Goal: Contribute content: Contribute content

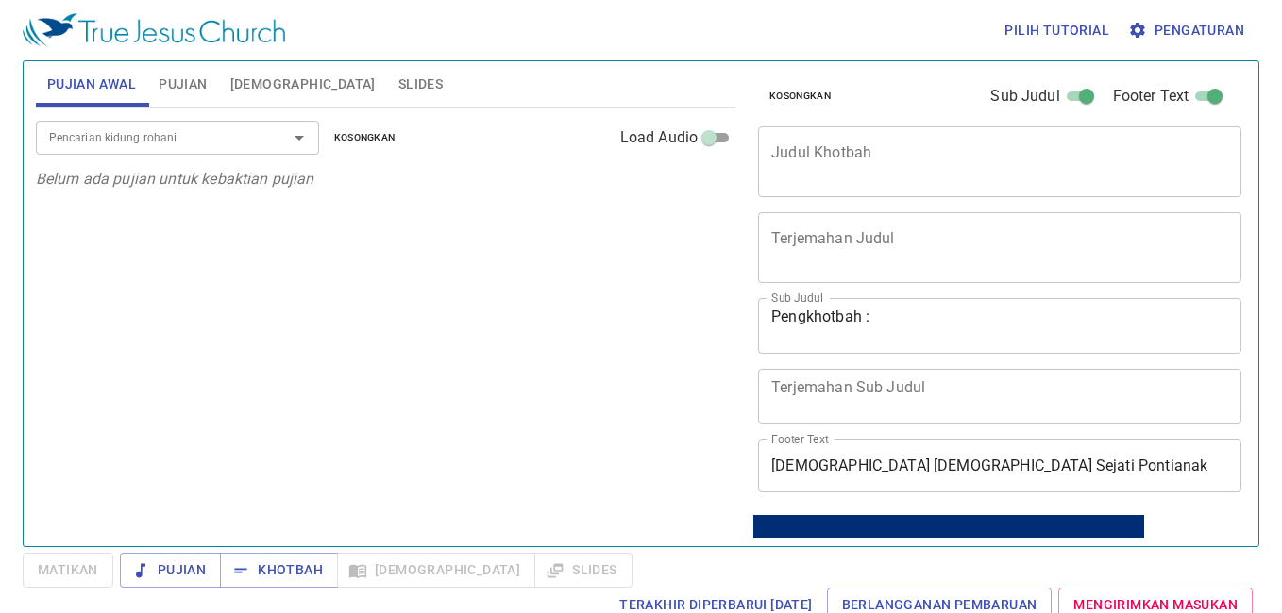
click at [1009, 144] on textarea "Judul Khotbah" at bounding box center [999, 161] width 457 height 36
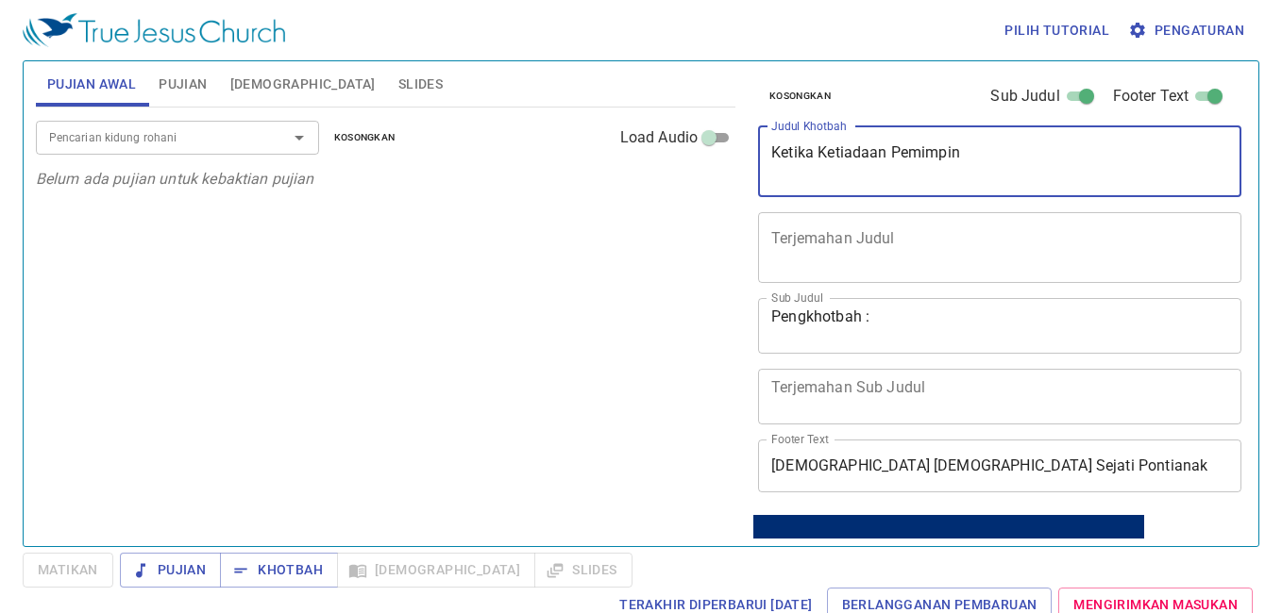
type textarea "Ketika Ketiadaan Pemimpin"
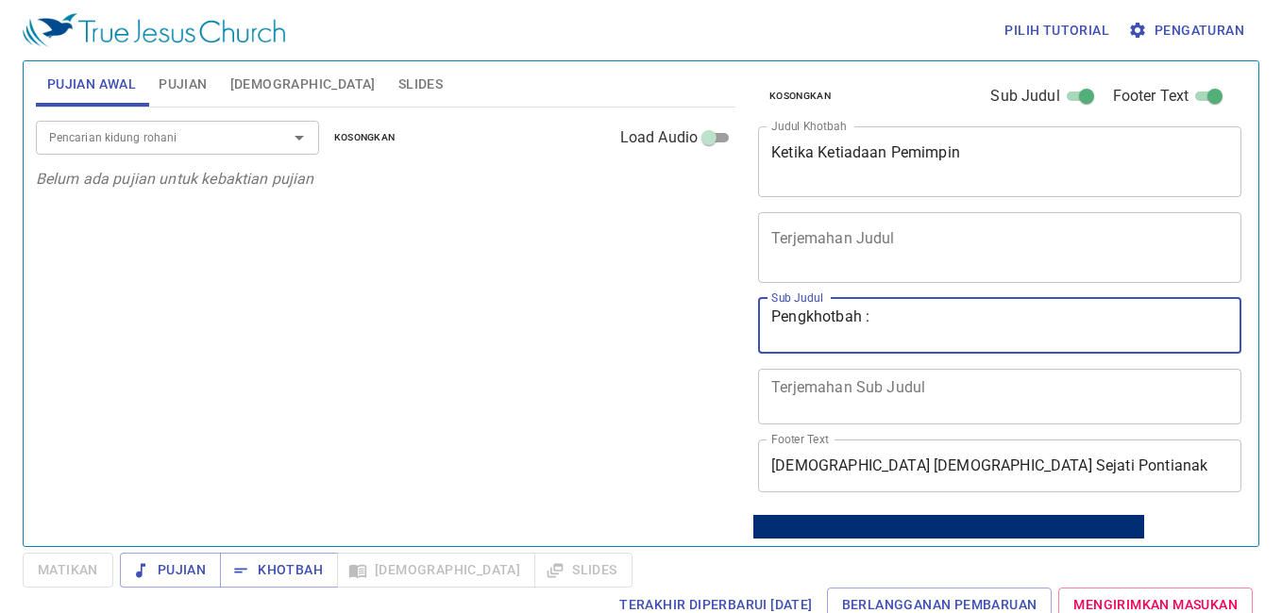
click at [1043, 334] on textarea "Pengkhotbah :" at bounding box center [999, 326] width 457 height 36
type textarea "Pengkhotbah : Pdt. Yakobus"
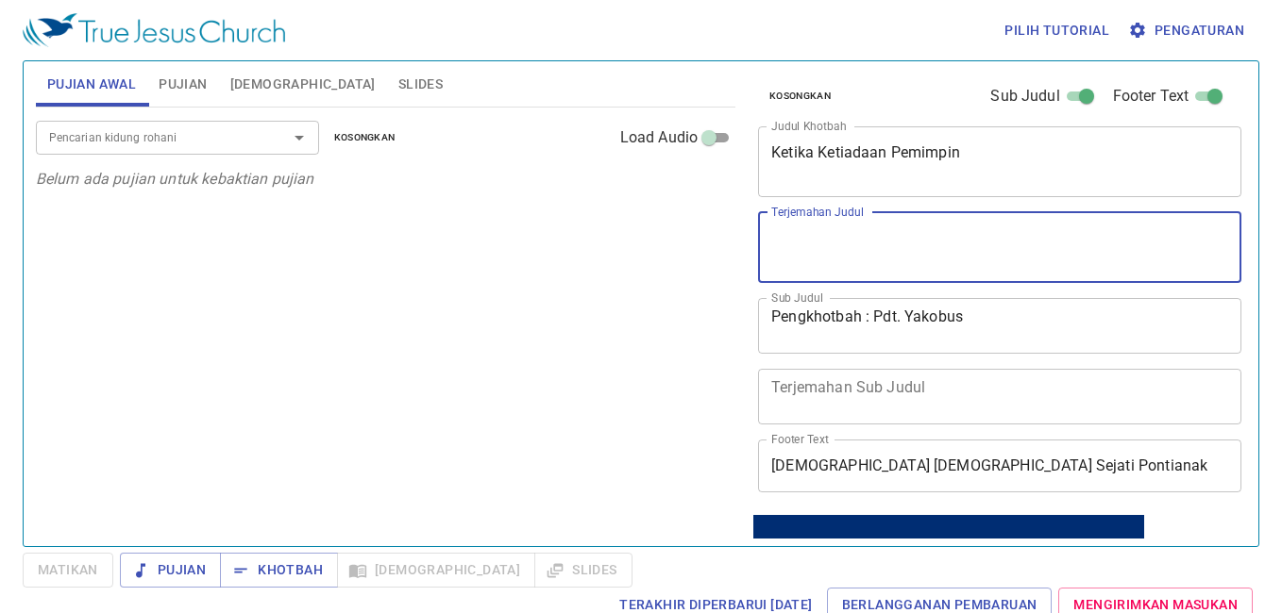
click at [1051, 256] on textarea "Terjemahan Judul" at bounding box center [999, 247] width 457 height 36
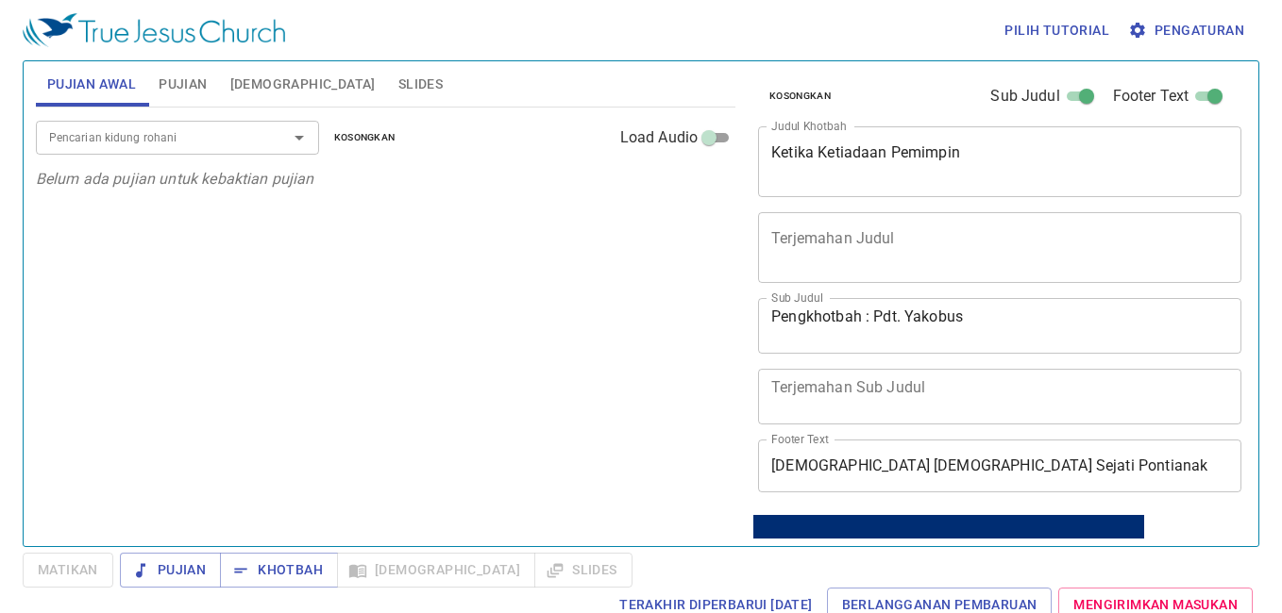
drag, startPoint x: 354, startPoint y: 562, endPoint x: 307, endPoint y: 302, distance: 264.7
click at [307, 302] on div "Pencarian kidung rohani Pencarian kidung rohani Kosongkan Load Audio Belum ada …" at bounding box center [385, 319] width 699 height 423
click at [189, 77] on span "Pujian" at bounding box center [183, 85] width 48 height 24
click at [171, 130] on input "Pencarian kidung rohani" at bounding box center [150, 137] width 216 height 22
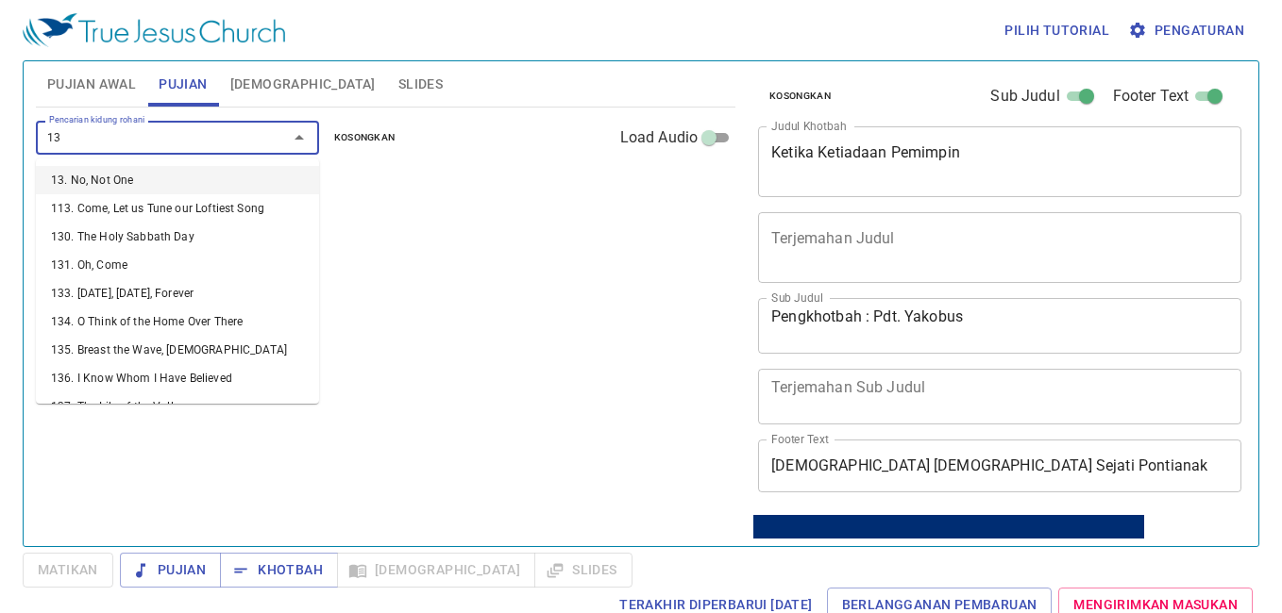
type input "131"
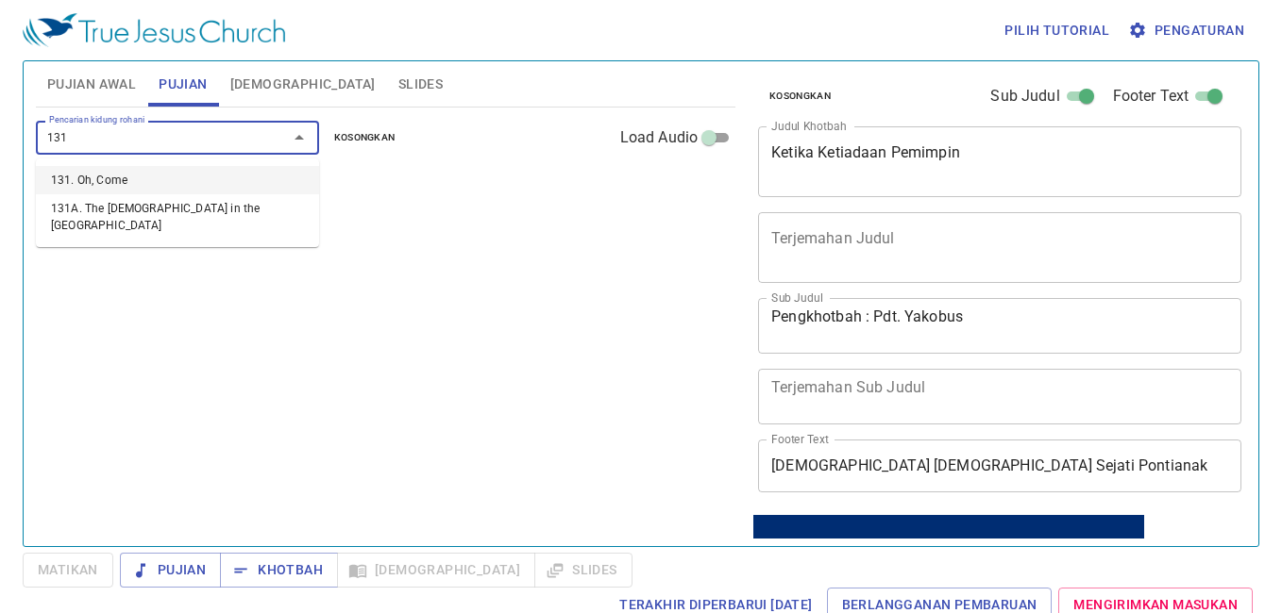
click at [0, 0] on li "131. Oh, Come" at bounding box center [0, 0] width 0 height 0
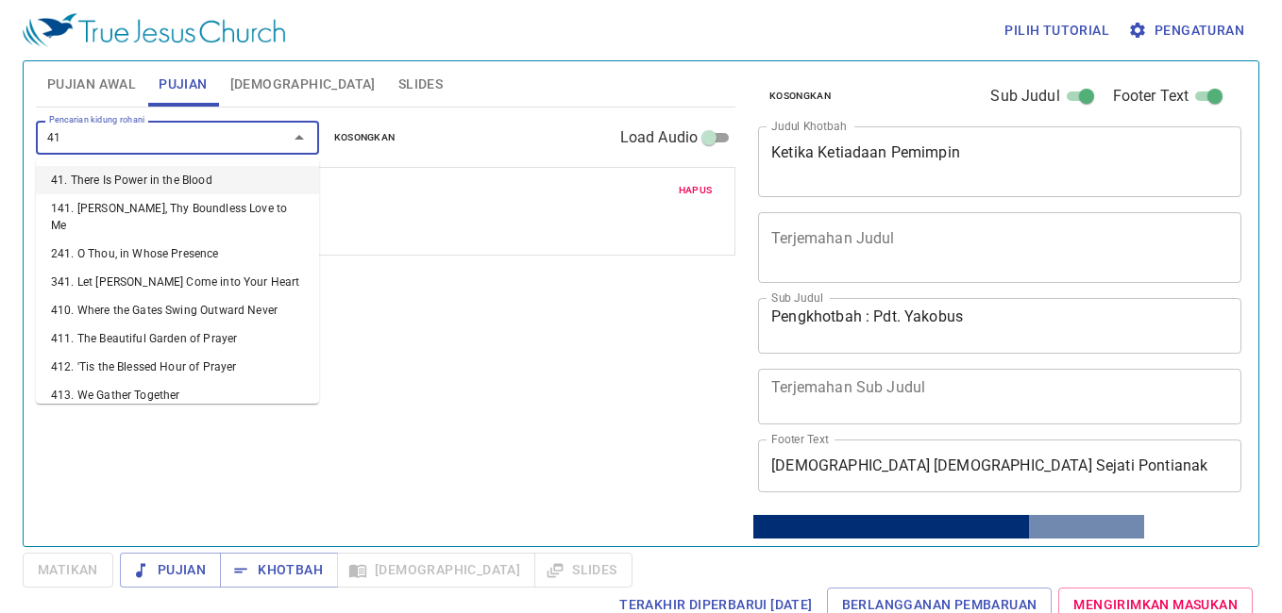
type input "417"
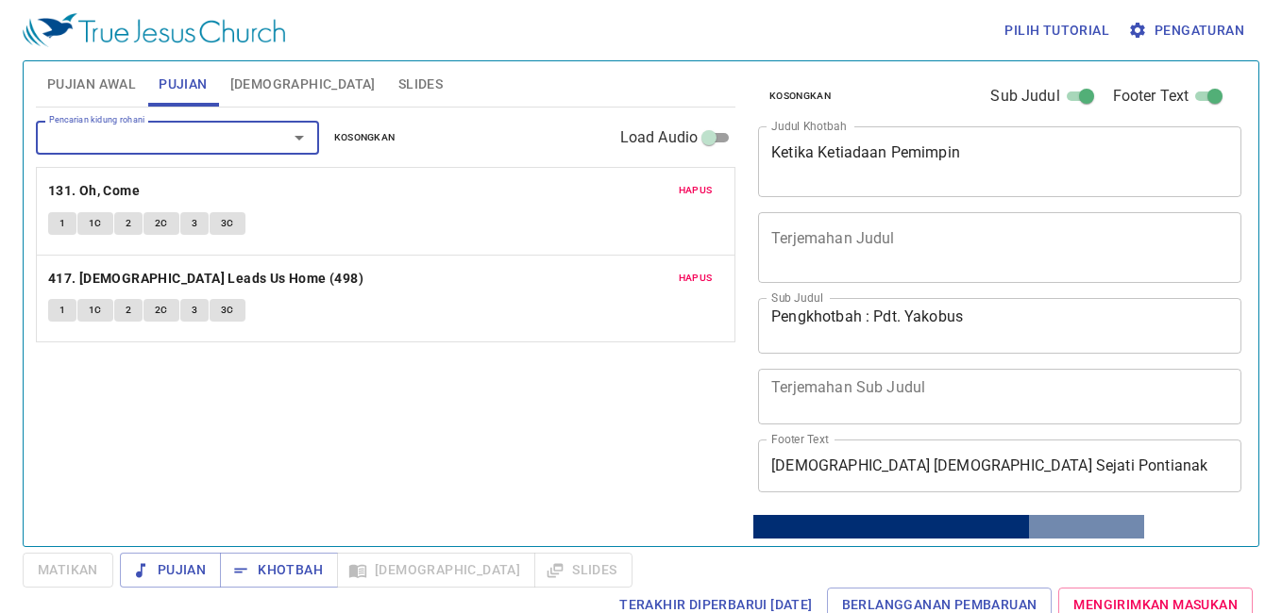
click at [695, 282] on span "Hapus" at bounding box center [696, 278] width 34 height 17
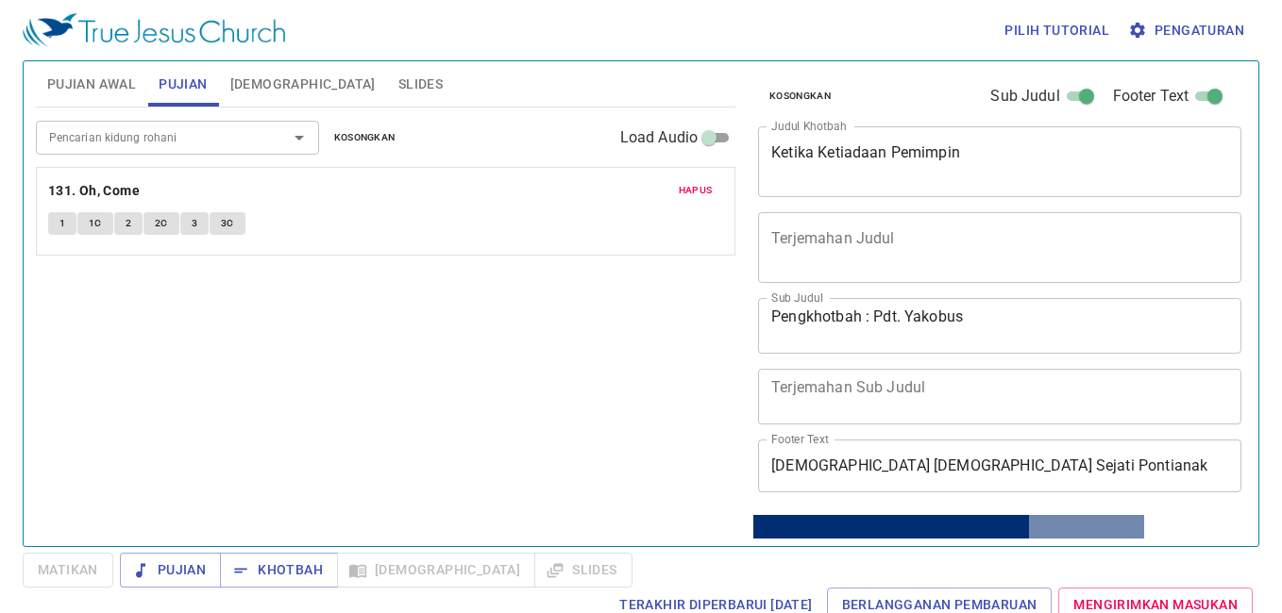
click at [261, 135] on div at bounding box center [285, 138] width 49 height 26
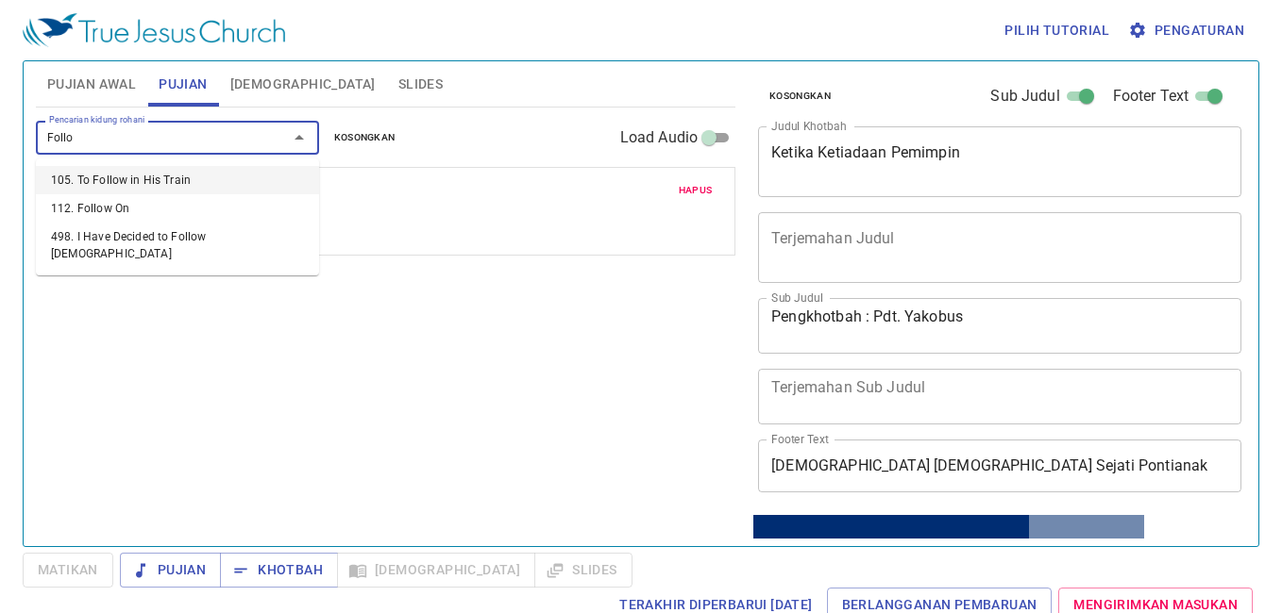
type input "Foll"
click at [203, 253] on ul "105. To Follow in His Train 112. Follow On 498. I Have Decided to Follow Jesus" at bounding box center [177, 217] width 283 height 117
click at [0, 0] on li "498. I Have Decided to Follow Jesus" at bounding box center [0, 0] width 0 height 0
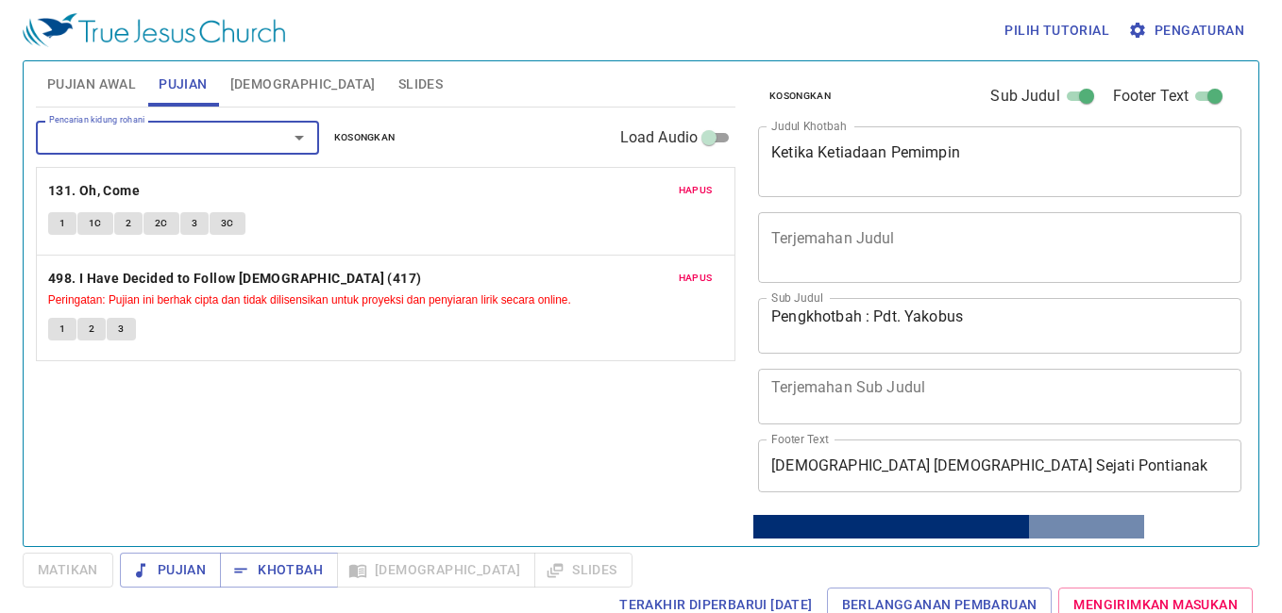
click at [60, 333] on span "1" at bounding box center [62, 329] width 6 height 17
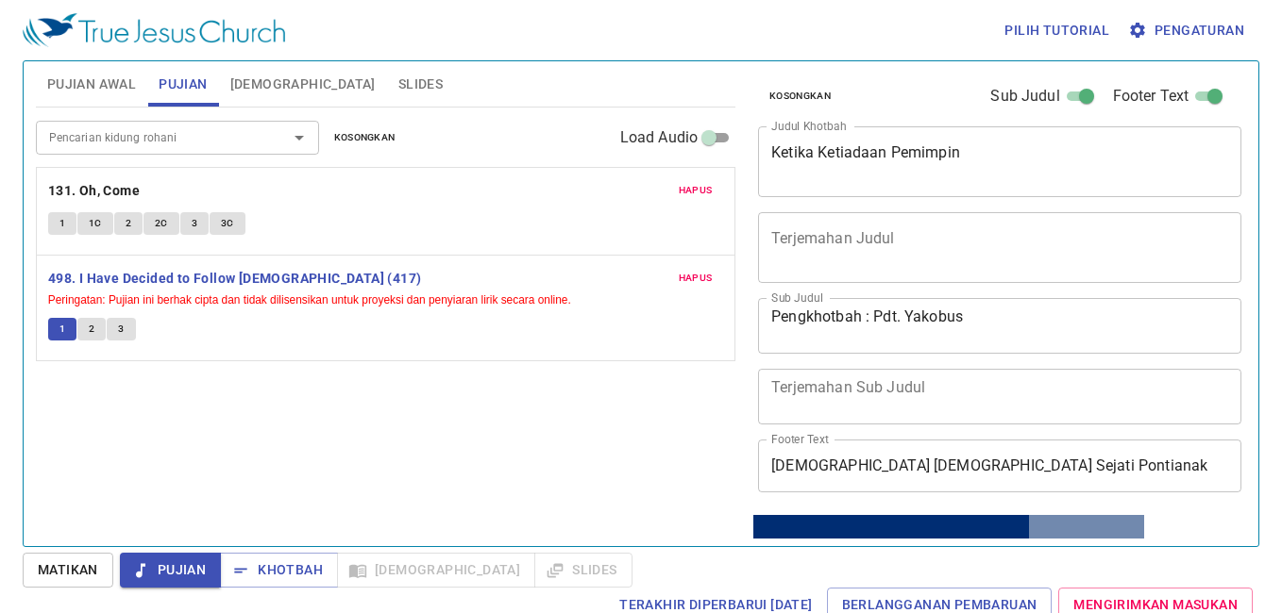
click at [1185, 37] on span "Pengaturan" at bounding box center [1188, 31] width 112 height 24
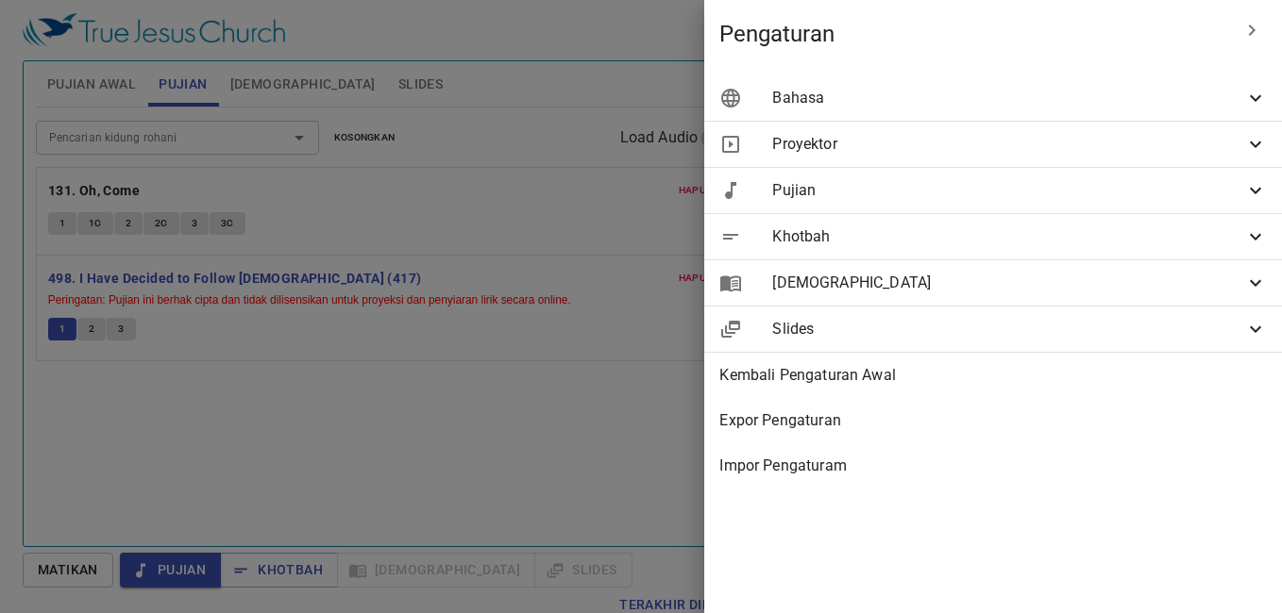
click at [0, 0] on span "Bahasa" at bounding box center [0, 0] width 0 height 0
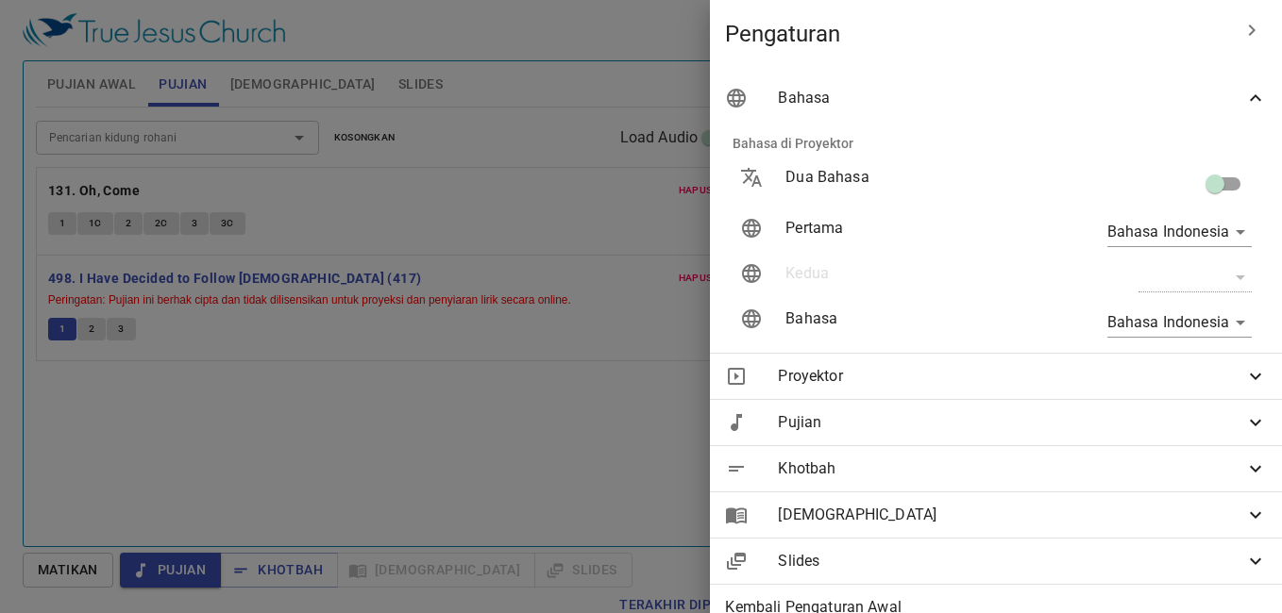
click at [0, 0] on div at bounding box center [0, 0] width 0 height 0
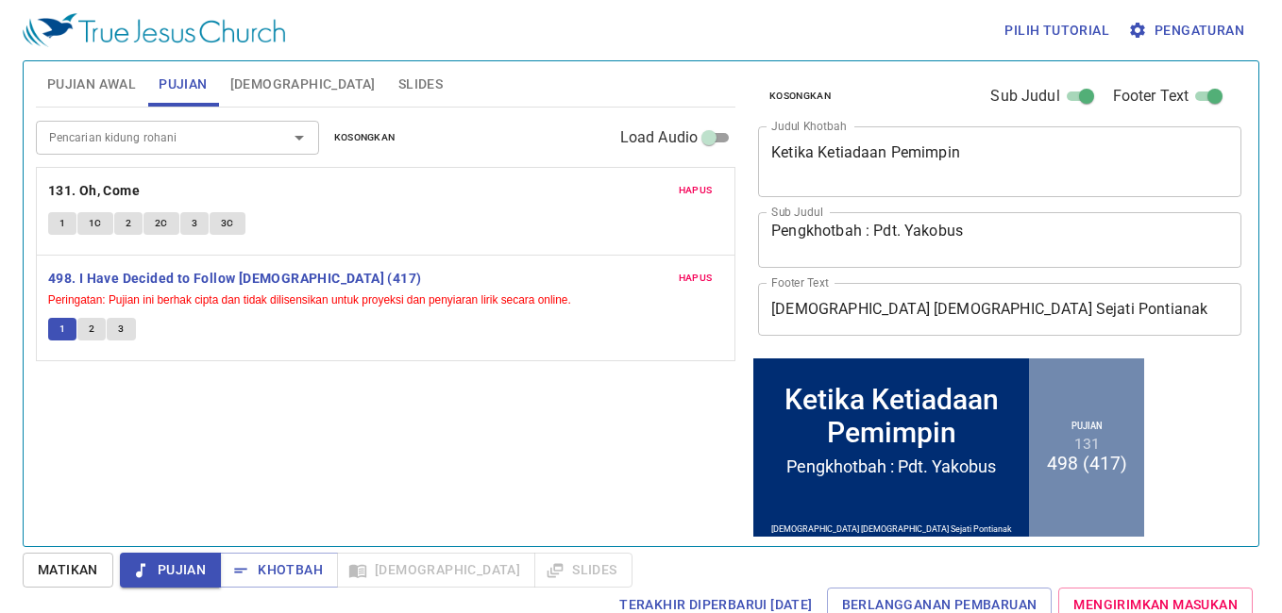
click at [546, 271] on p "498. I Have Decided to Follow Jesus (417) Peringatan: Pujian ini berhak cipta d…" at bounding box center [385, 288] width 675 height 42
click at [236, 442] on div "Pencarian kidung rohani Pencarian kidung rohani Kosongkan Load Audio Hapus 131.…" at bounding box center [385, 319] width 699 height 423
click at [0, 0] on button "Matikan" at bounding box center [0, 0] width 0 height 0
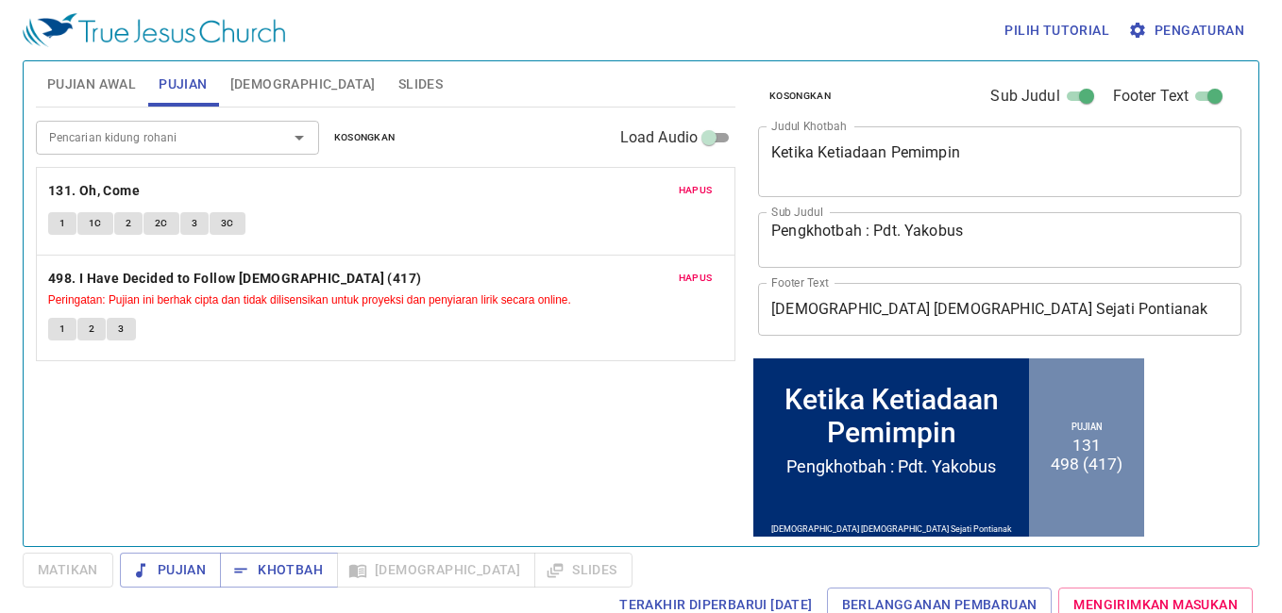
click at [89, 79] on span "Pujian Awal" at bounding box center [91, 85] width 89 height 24
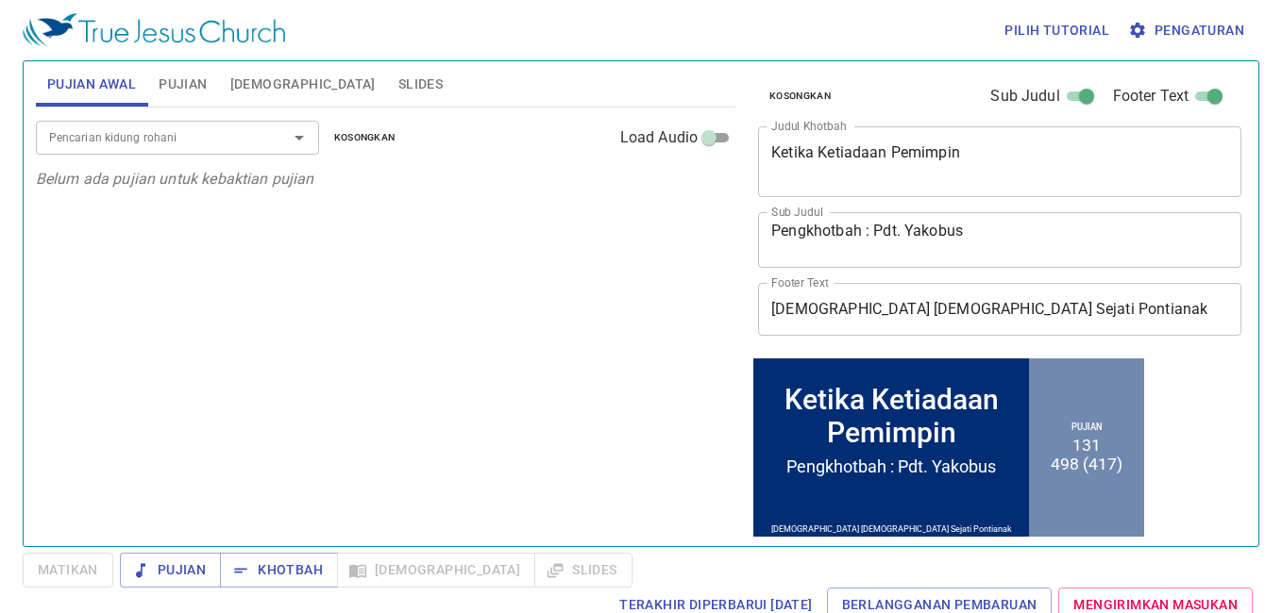
click at [227, 146] on input "Pencarian kidung rohani" at bounding box center [150, 137] width 216 height 22
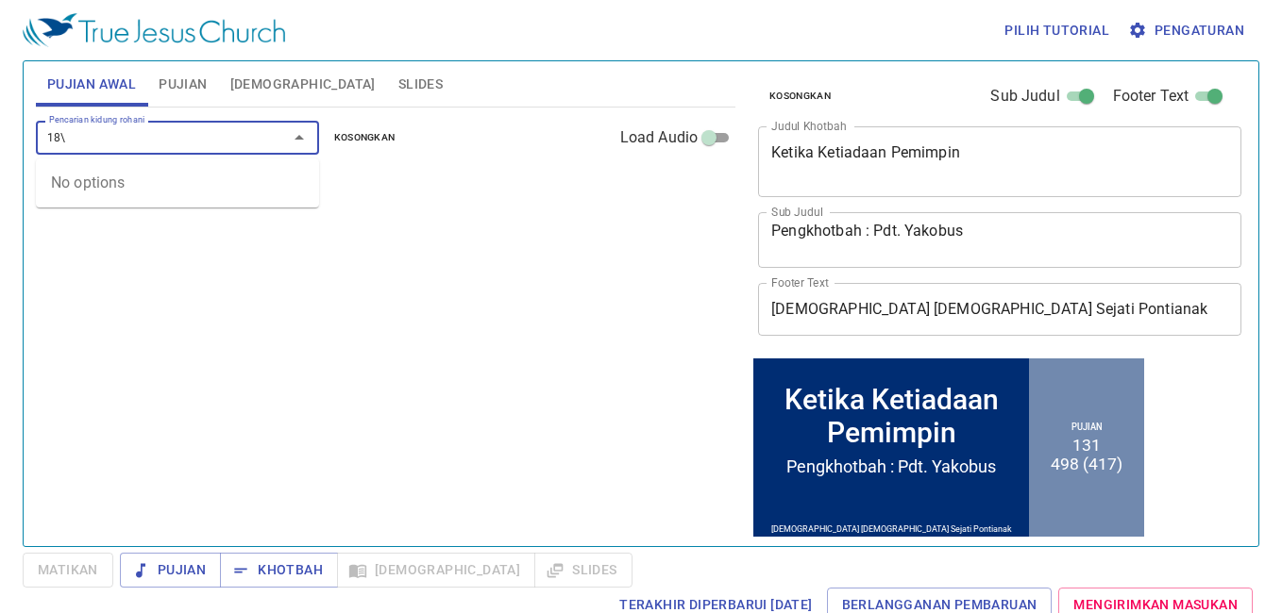
type input "18"
click at [67, 220] on button "1" at bounding box center [62, 223] width 28 height 23
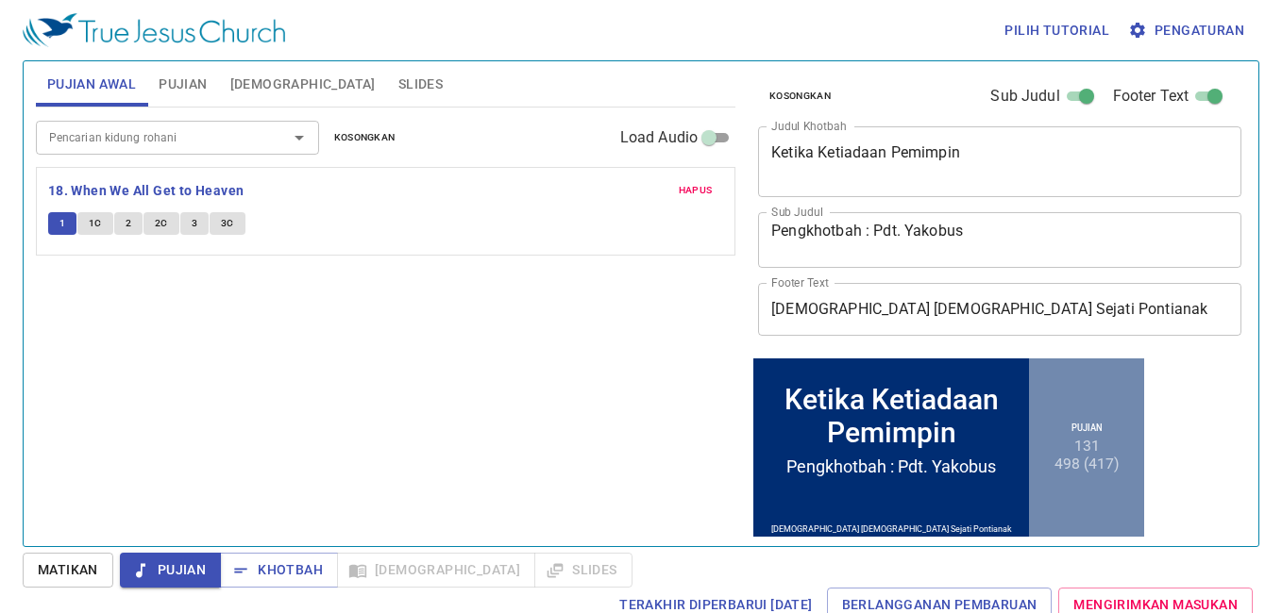
click at [112, 132] on input "Pencarian kidung rohani" at bounding box center [150, 137] width 216 height 22
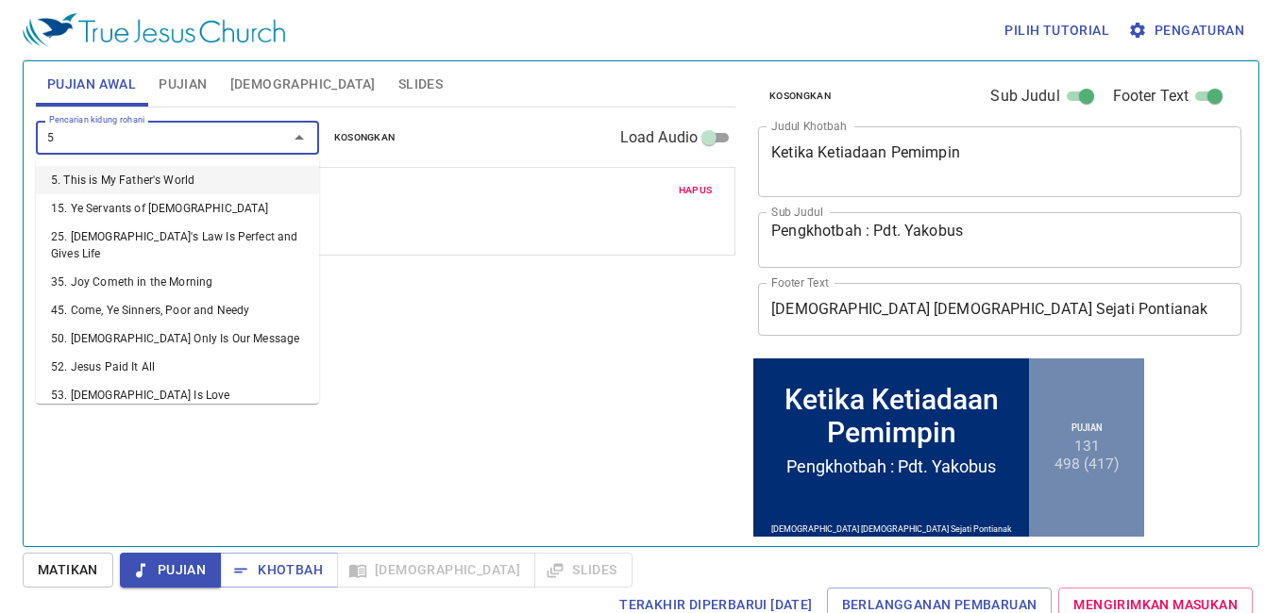
type input "50"
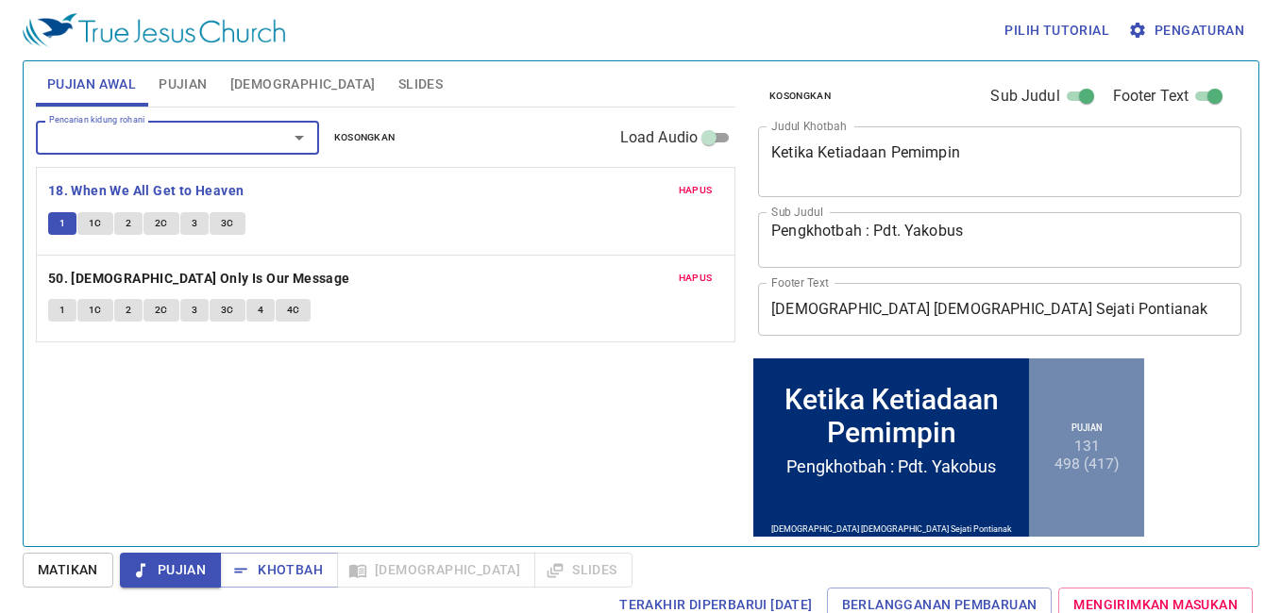
click at [114, 134] on input "Pencarian kidung rohani" at bounding box center [150, 137] width 216 height 22
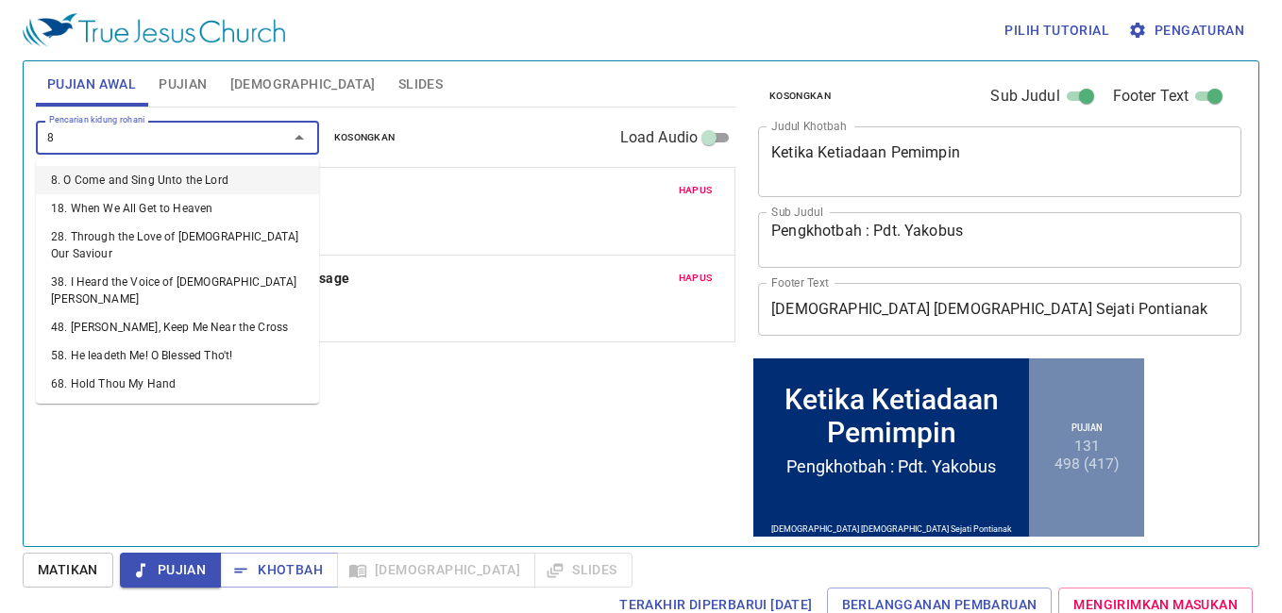
type input "89"
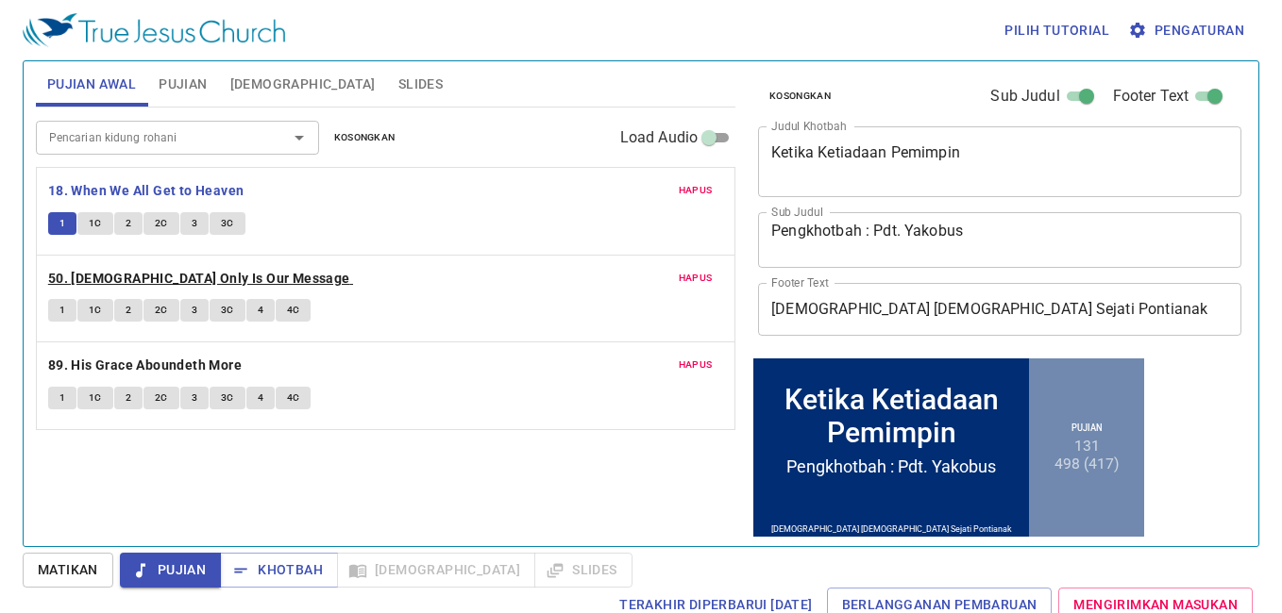
click at [174, 275] on b "50. Jesus Only Is Our Message" at bounding box center [199, 279] width 302 height 24
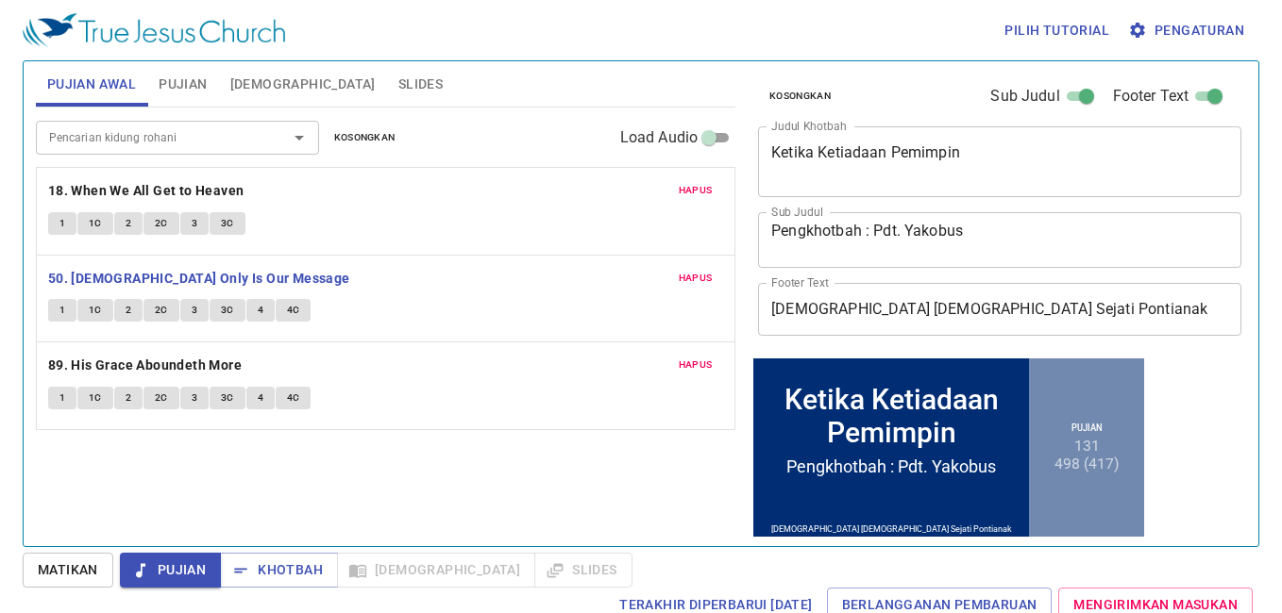
click at [0, 0] on span "Matikan" at bounding box center [0, 0] width 0 height 0
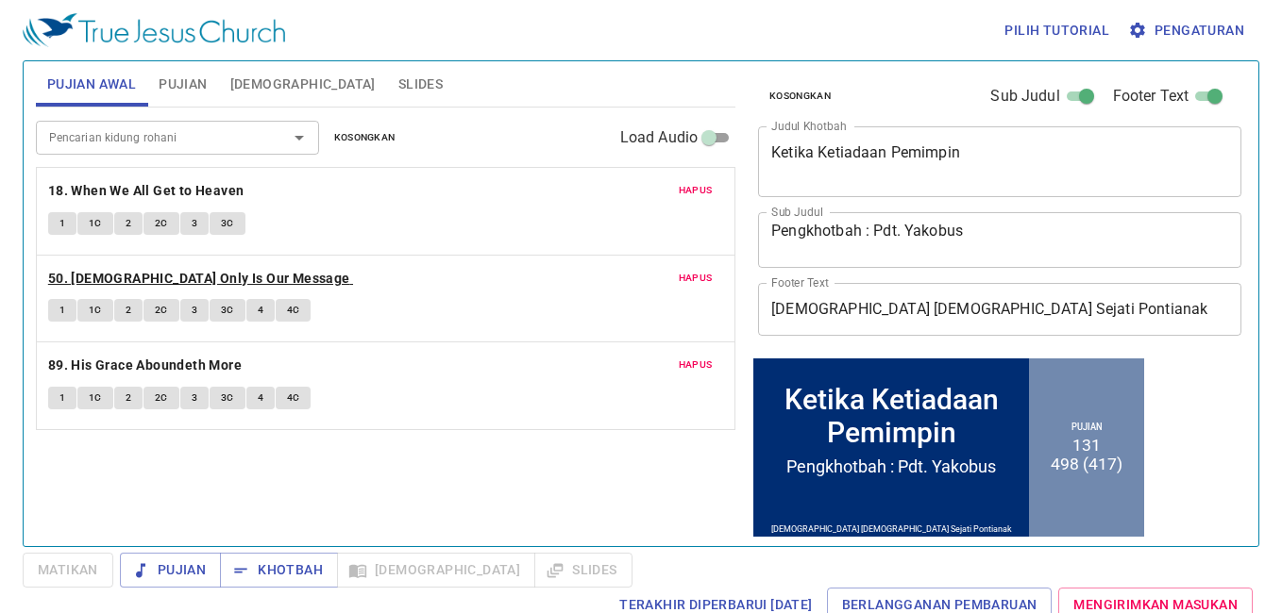
click at [179, 277] on b "50. [DEMOGRAPHIC_DATA] Only Is Our Message" at bounding box center [199, 279] width 302 height 24
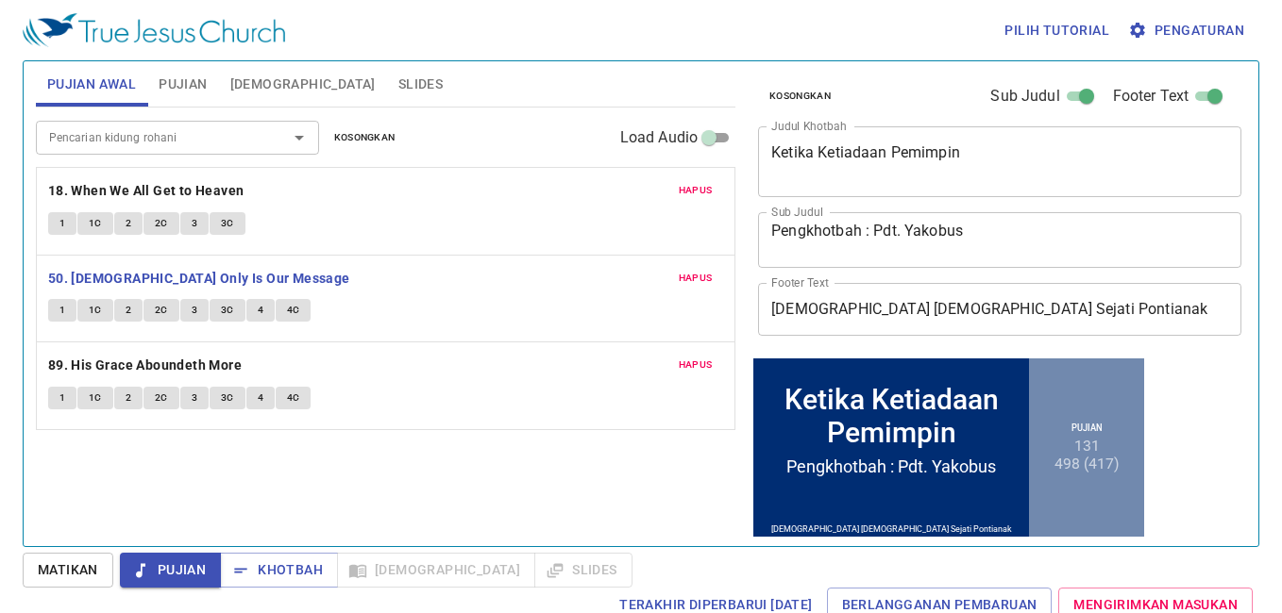
click at [59, 309] on span "1" at bounding box center [62, 310] width 6 height 17
click at [0, 0] on span "Matikan" at bounding box center [0, 0] width 0 height 0
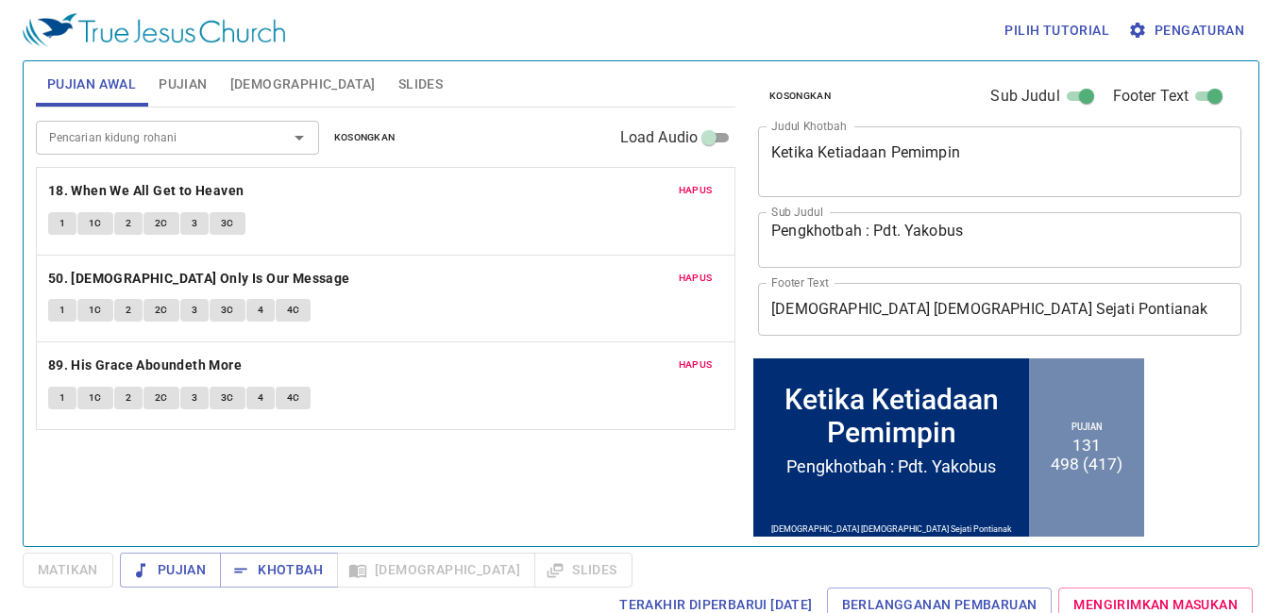
click at [59, 320] on button "1" at bounding box center [62, 310] width 28 height 23
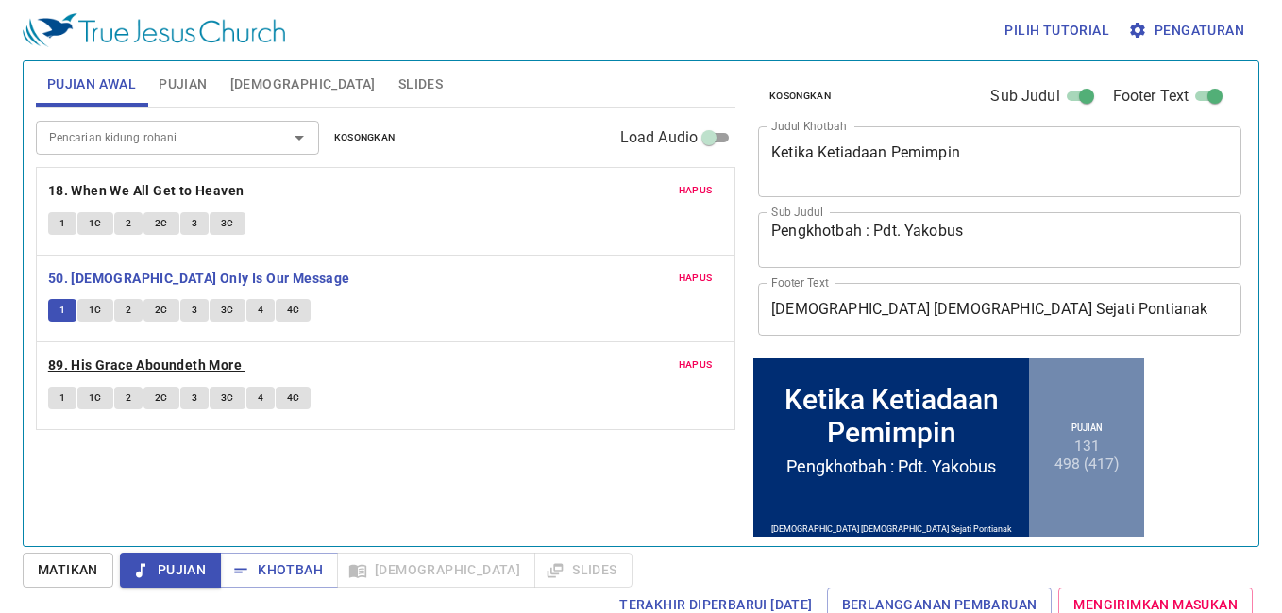
click at [102, 367] on b "89. His Grace Aboundeth More" at bounding box center [144, 366] width 193 height 24
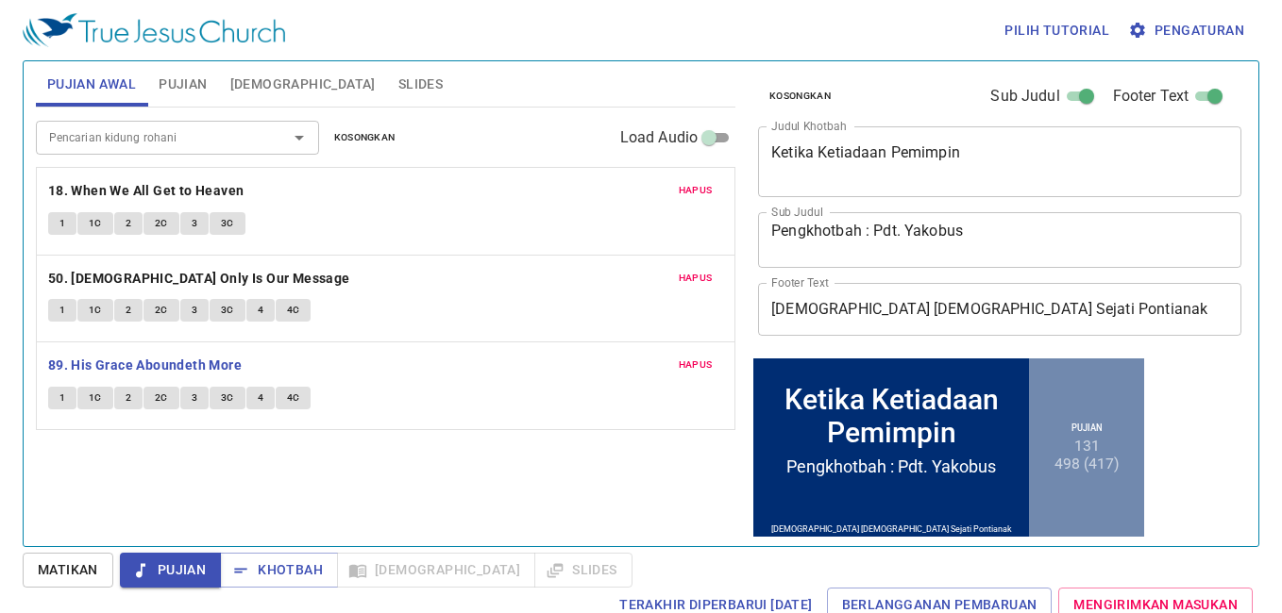
click at [72, 395] on button "1" at bounding box center [62, 398] width 28 height 23
click at [0, 0] on span "Matikan" at bounding box center [0, 0] width 0 height 0
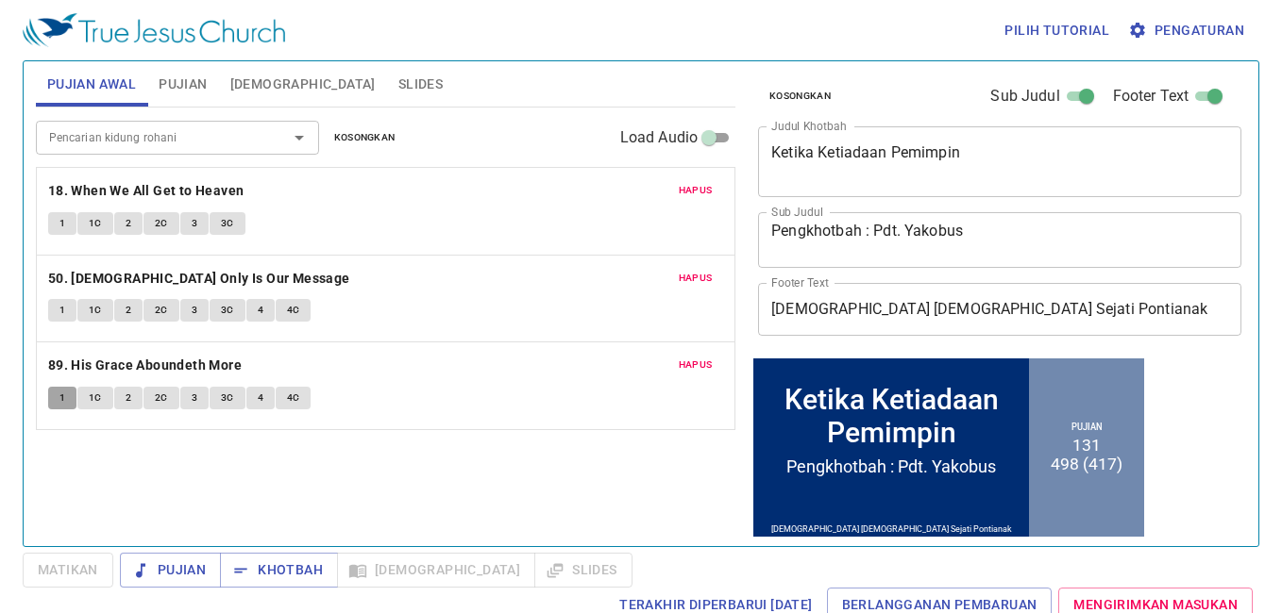
click at [62, 402] on span "1" at bounding box center [62, 398] width 6 height 17
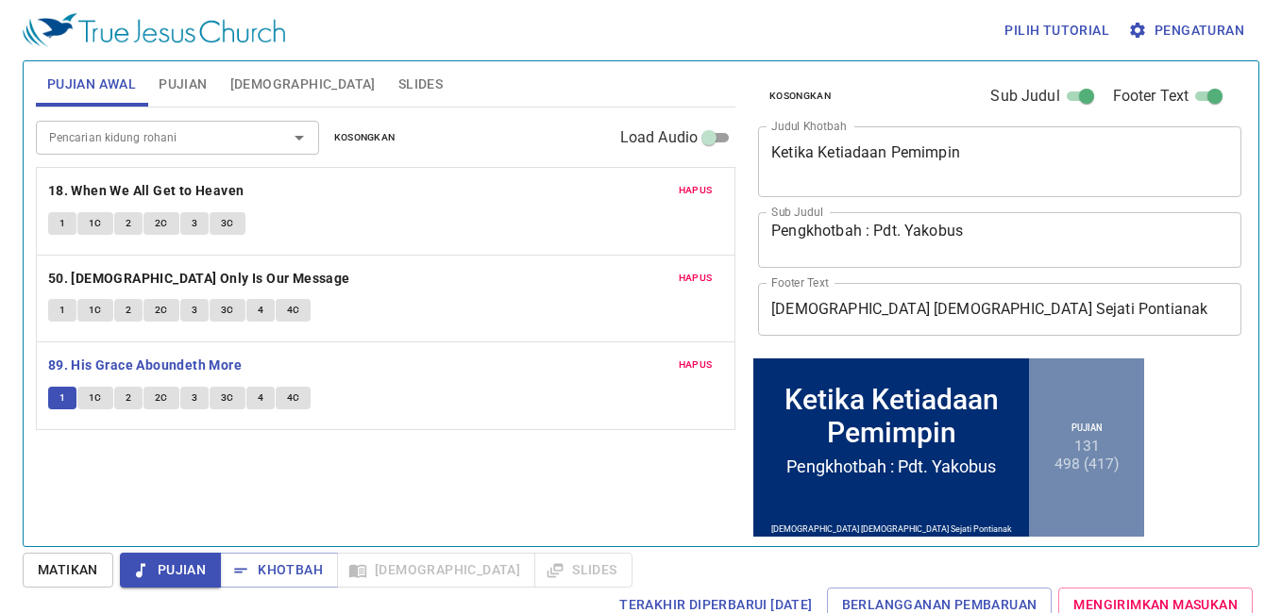
click at [74, 559] on button "Matikan" at bounding box center [68, 570] width 91 height 35
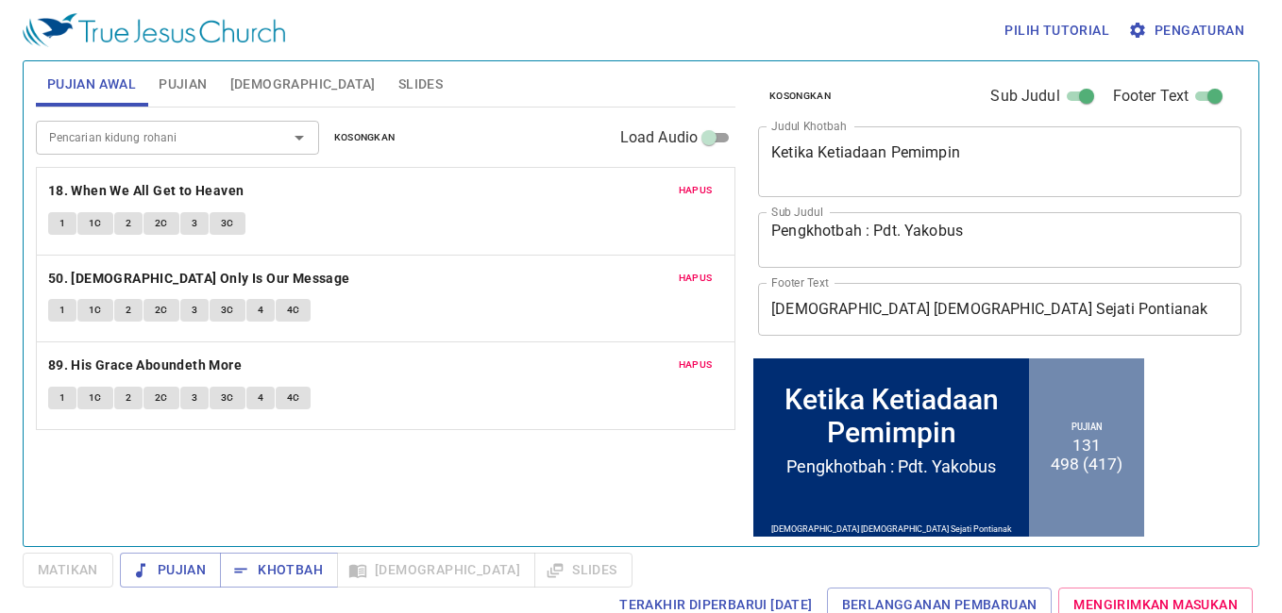
click at [374, 471] on div "Pencarian kidung rohani Pencarian kidung rohani Kosongkan Load Audio Hapus 18. …" at bounding box center [385, 319] width 699 height 423
click at [0, 0] on span "Khotbah" at bounding box center [0, 0] width 0 height 0
click at [99, 572] on button "Matikan" at bounding box center [68, 570] width 91 height 35
click at [0, 0] on span "Khotbah" at bounding box center [0, 0] width 0 height 0
click at [0, 0] on span "Matikan" at bounding box center [0, 0] width 0 height 0
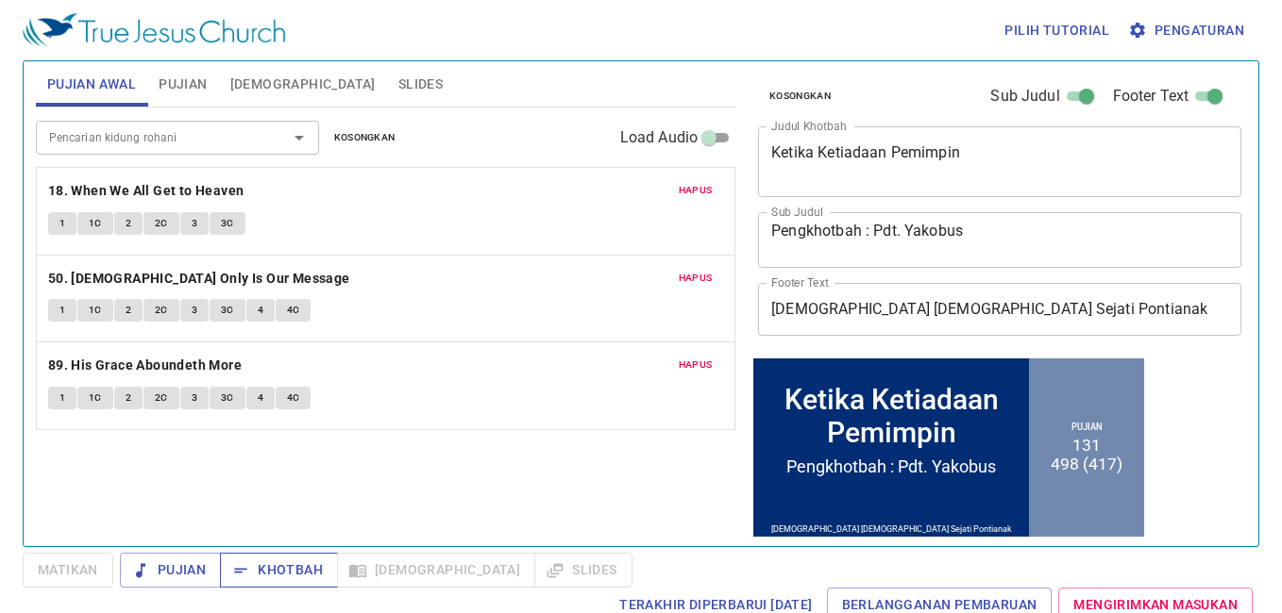
click at [0, 0] on span "Khotbah" at bounding box center [0, 0] width 0 height 0
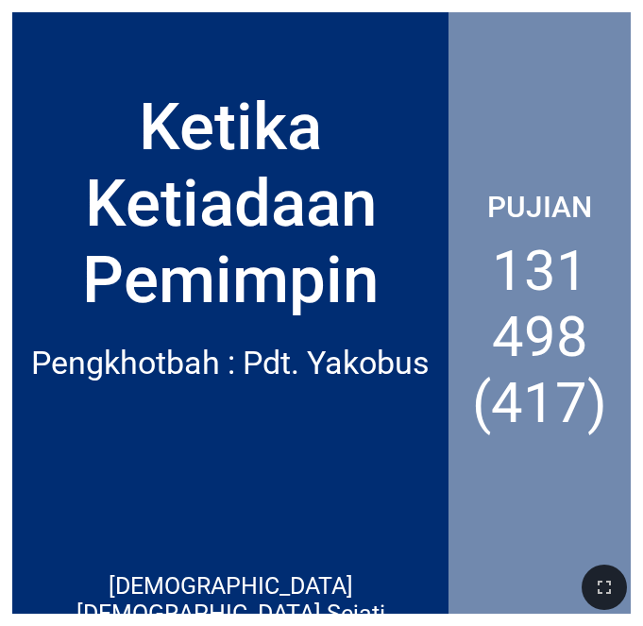
click at [154, 233] on div "Ketika Ketiadaan Pemimpin" at bounding box center [230, 203] width 411 height 229
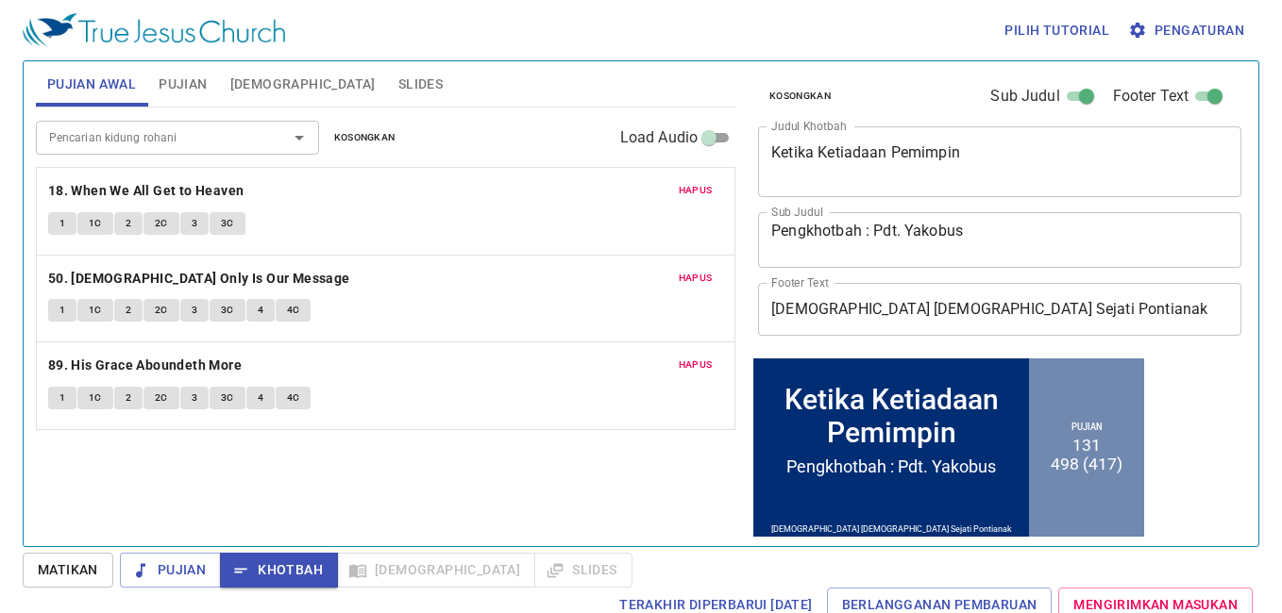
click at [0, 0] on span "Matikan" at bounding box center [0, 0] width 0 height 0
click at [0, 0] on span "Khotbah" at bounding box center [0, 0] width 0 height 0
click at [596, 463] on div "Pencarian kidung rohani Pencarian kidung rohani Kosongkan Load Audio Hapus 18. …" at bounding box center [385, 319] width 699 height 423
click at [555, 196] on p "18. When We All Get to Heaven" at bounding box center [385, 191] width 675 height 24
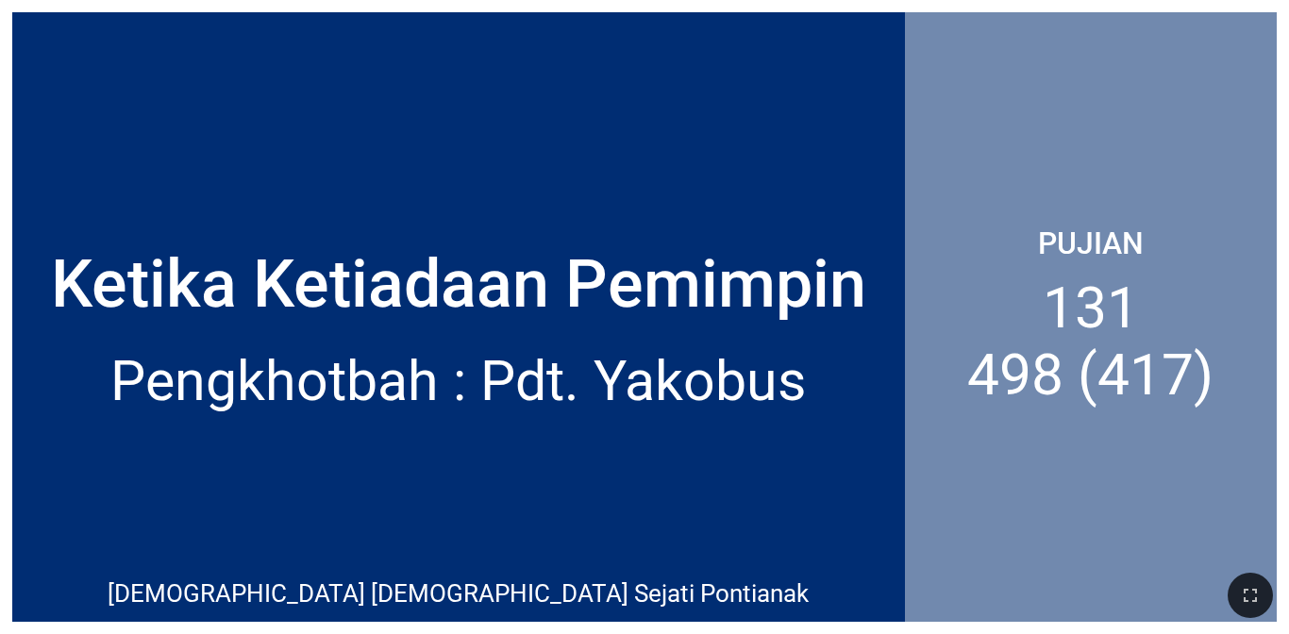
click at [663, 154] on div "Ketika Ketiadaan Pemimpin" at bounding box center [458, 188] width 893 height 293
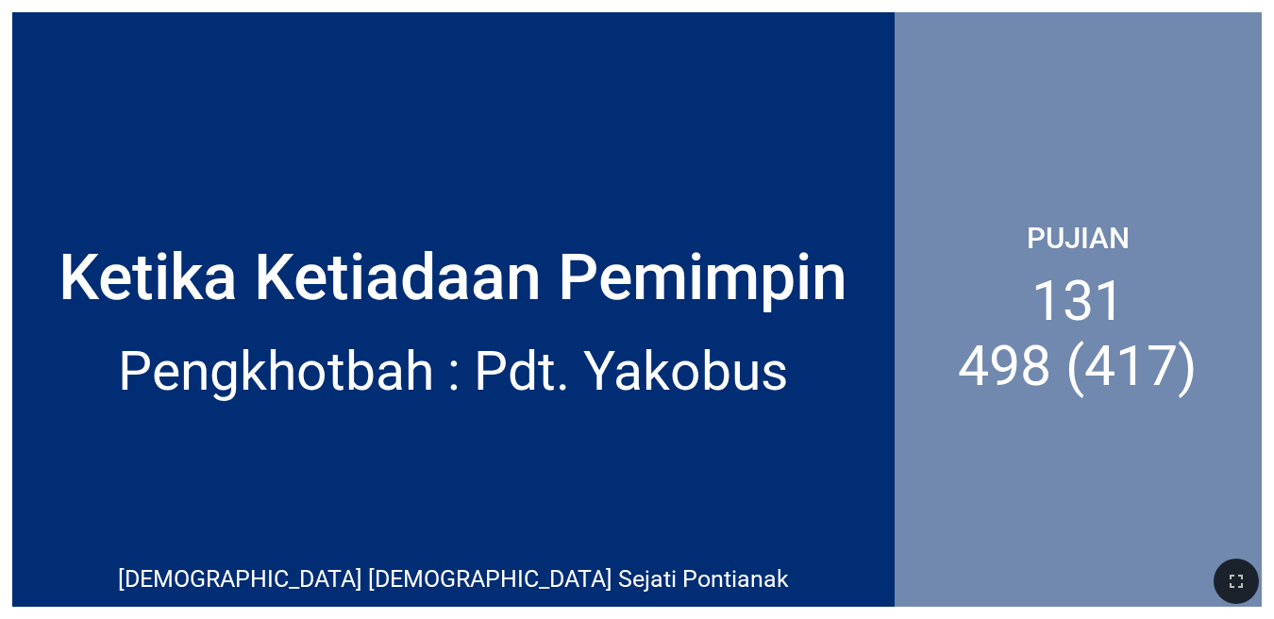
click at [730, 242] on div "Ketika Ketiadaan Pemimpin" at bounding box center [453, 278] width 789 height 76
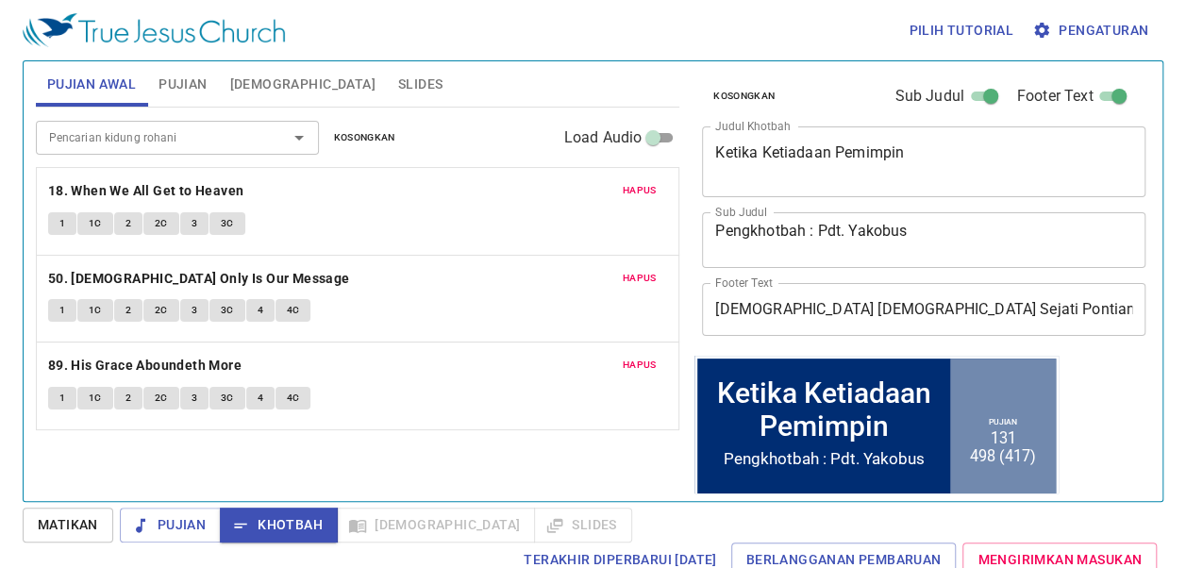
click at [380, 268] on p "50. [DEMOGRAPHIC_DATA] Only Is Our Message" at bounding box center [357, 279] width 619 height 24
click at [0, 0] on span "Matikan" at bounding box center [0, 0] width 0 height 0
click at [0, 0] on icon "button" at bounding box center [0, 0] width 0 height 0
click at [134, 187] on b "18. When We All Get to Heaven" at bounding box center [146, 191] width 196 height 24
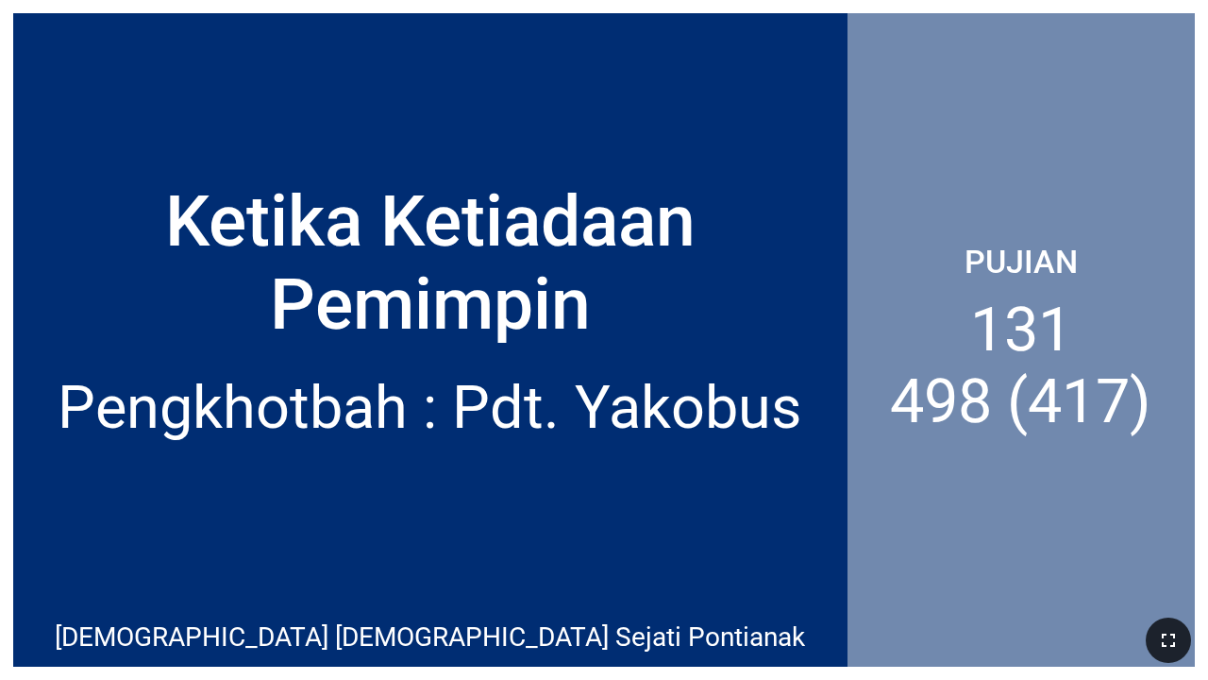
click at [1180, 575] on button "button" at bounding box center [1168, 639] width 45 height 45
click at [1194, 575] on div at bounding box center [604, 639] width 1208 height 79
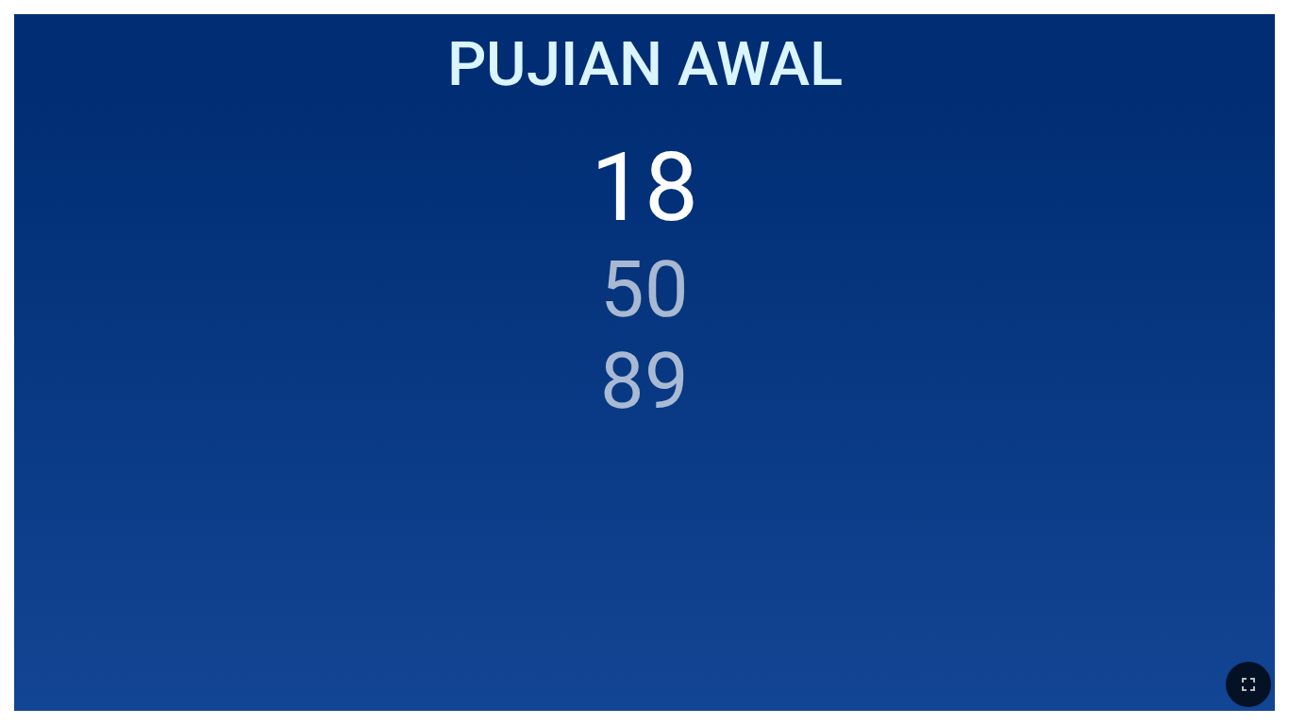
click at [1097, 36] on div "Pujian Awal" at bounding box center [644, 65] width 1232 height 74
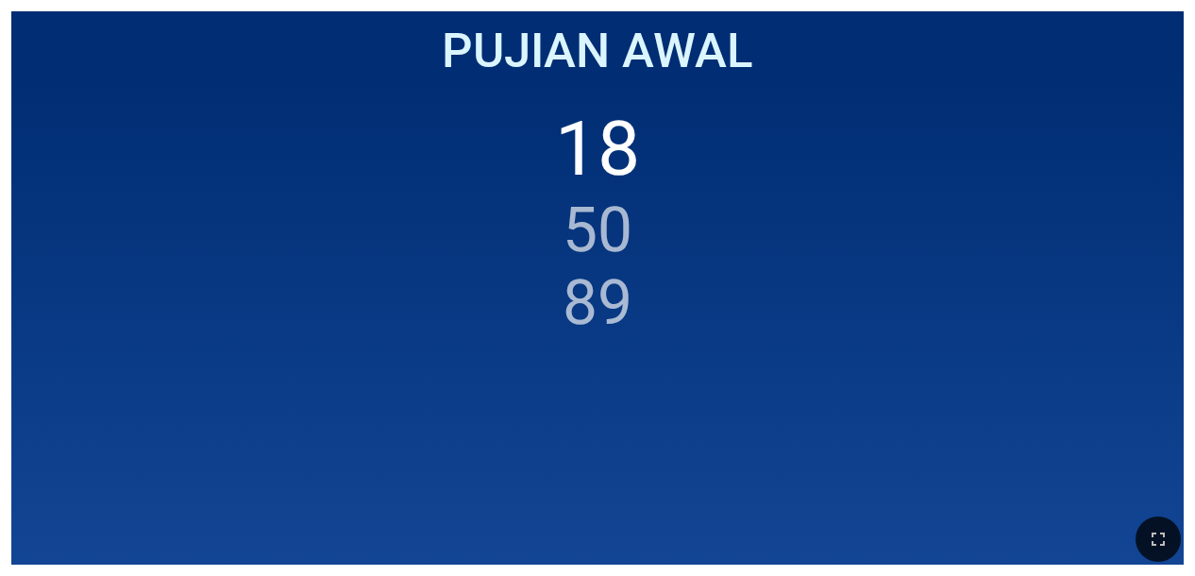
click at [805, 68] on div "Pujian Awal" at bounding box center [598, 52] width 1150 height 59
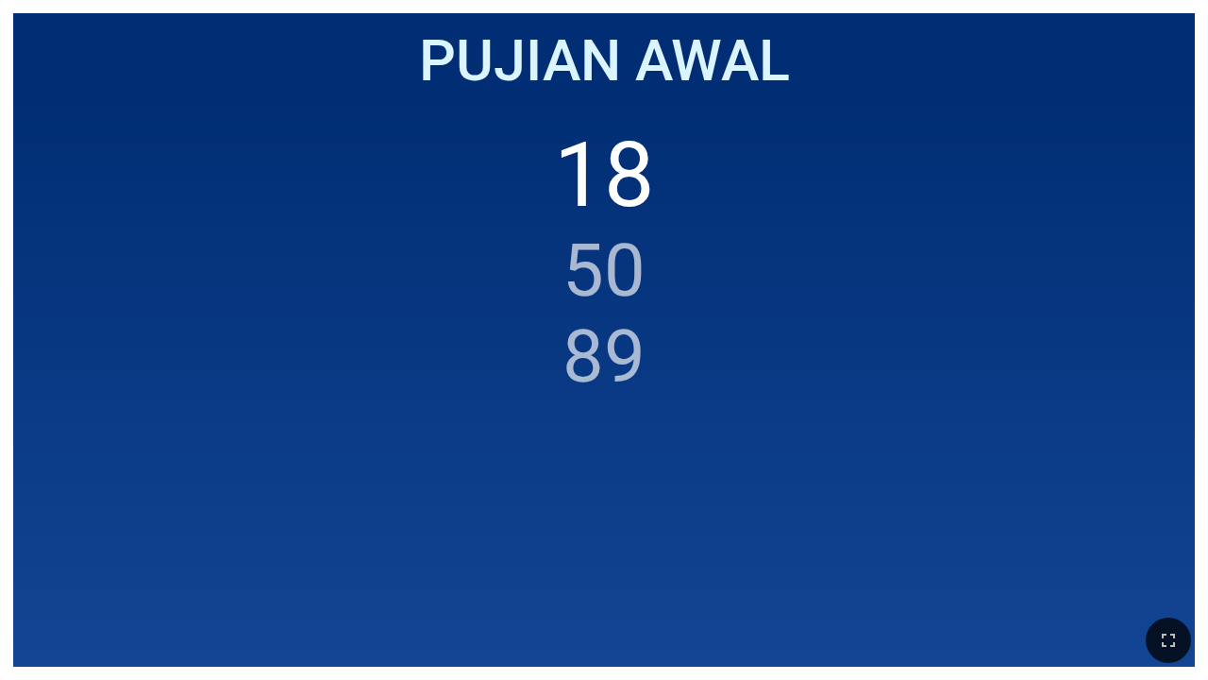
click at [704, 289] on ol "18 50 89" at bounding box center [603, 381] width 1154 height 516
click at [408, 273] on ol "18 50 89" at bounding box center [644, 406] width 1232 height 550
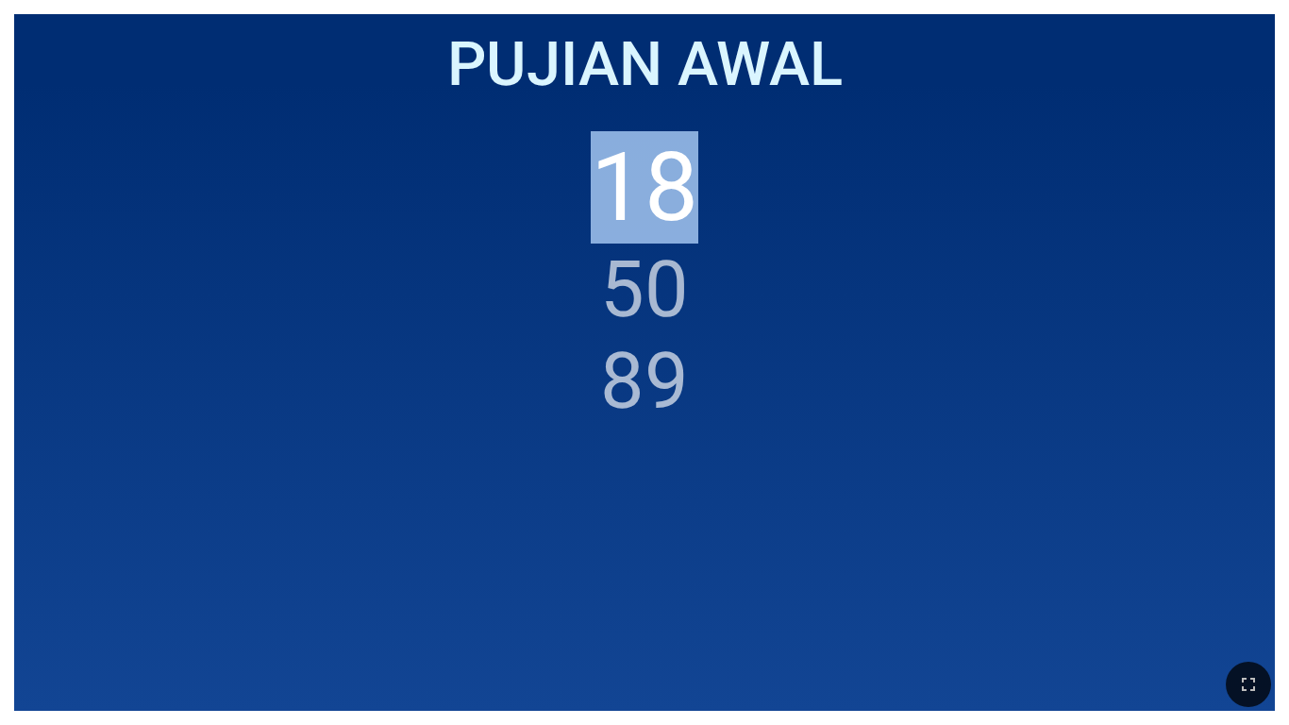
click at [408, 273] on ol "18 50 89" at bounding box center [644, 406] width 1232 height 550
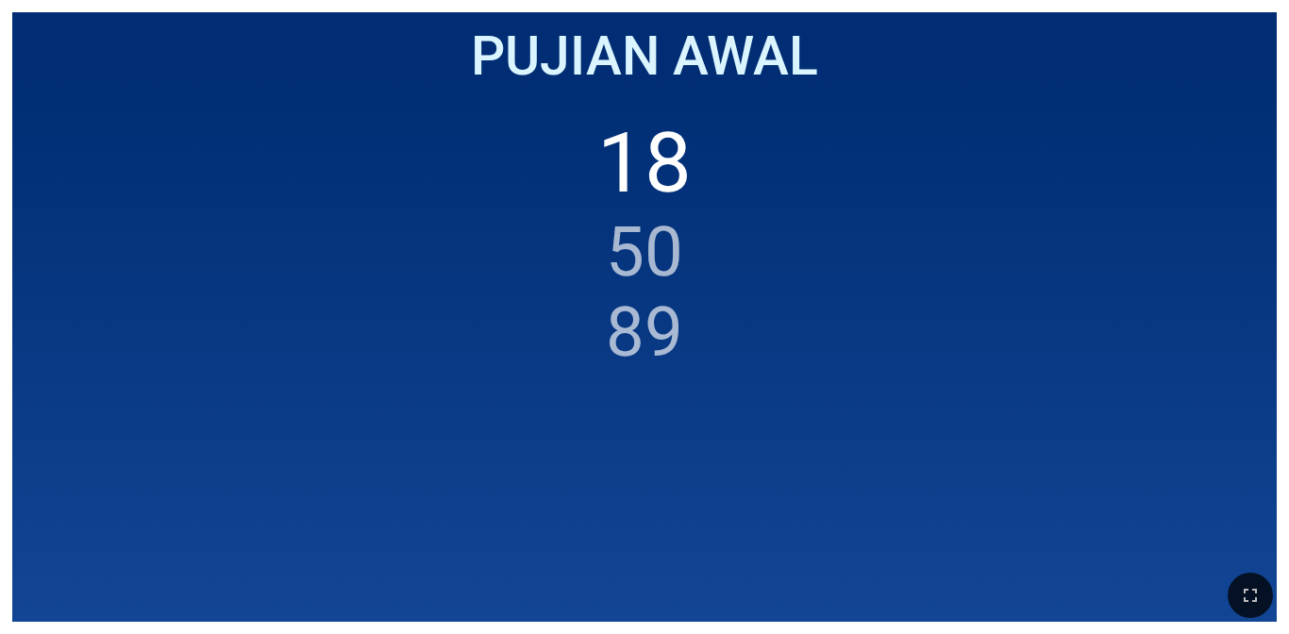
click at [885, 256] on ol "18 50 89" at bounding box center [644, 355] width 1239 height 482
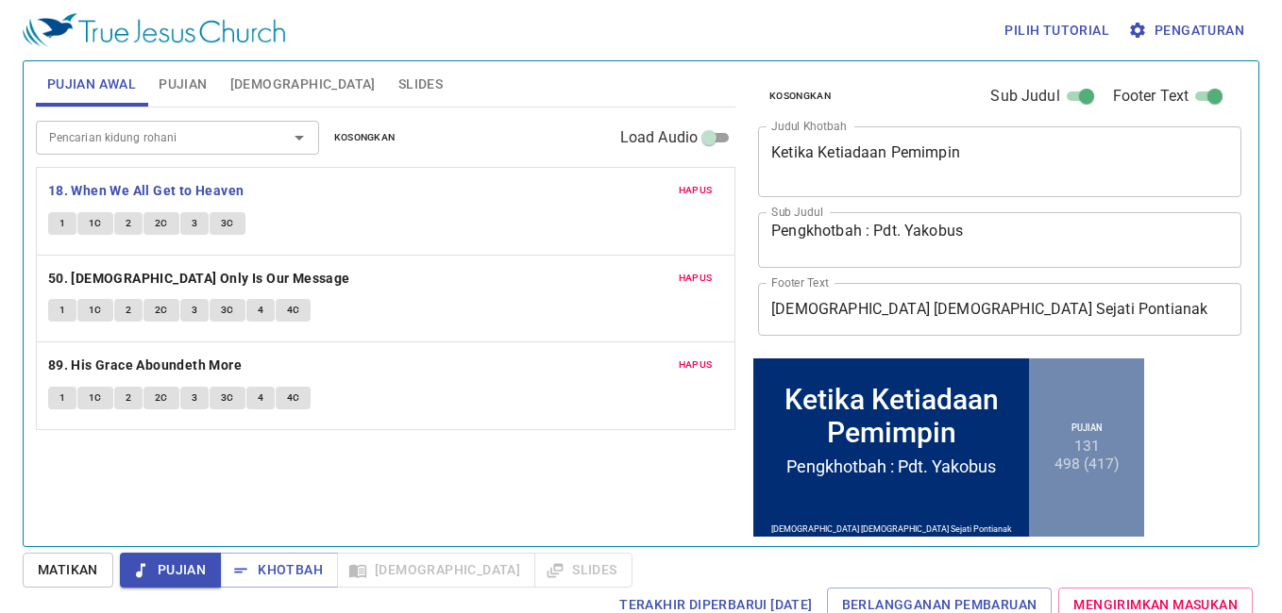
click at [191, 86] on span "Pujian" at bounding box center [183, 85] width 48 height 24
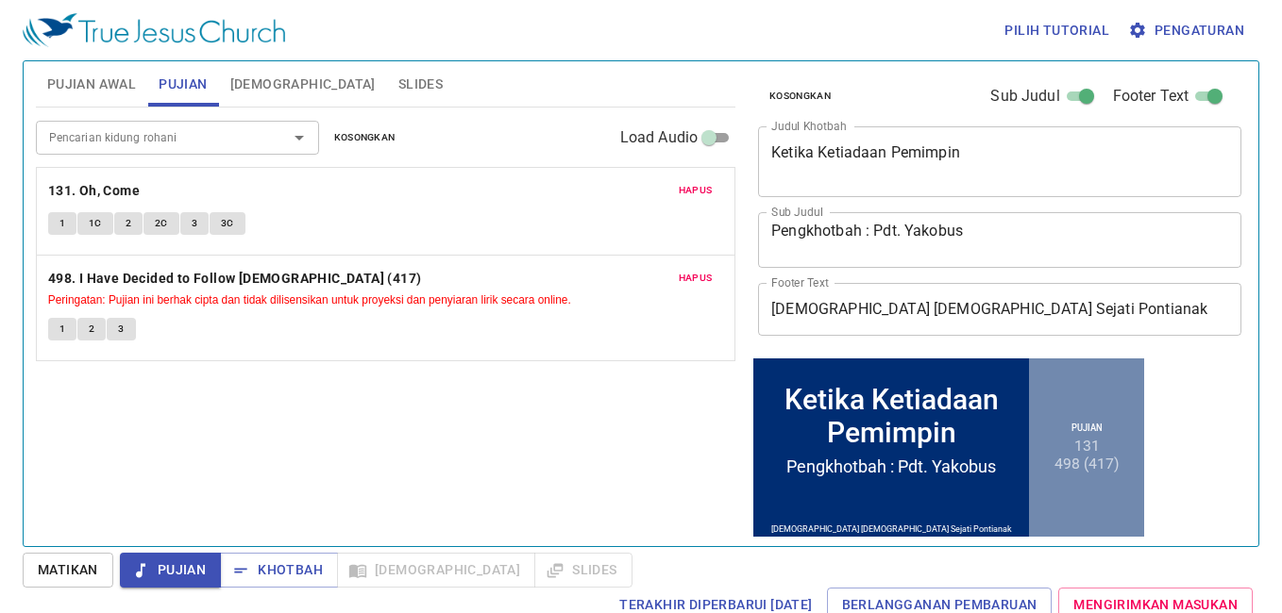
drag, startPoint x: 666, startPoint y: 132, endPoint x: 687, endPoint y: 149, distance: 26.8
click at [666, 132] on span "Load Audio" at bounding box center [659, 137] width 78 height 23
click at [675, 132] on input "Load Audio" at bounding box center [709, 141] width 68 height 23
checkbox input "true"
select select "1"
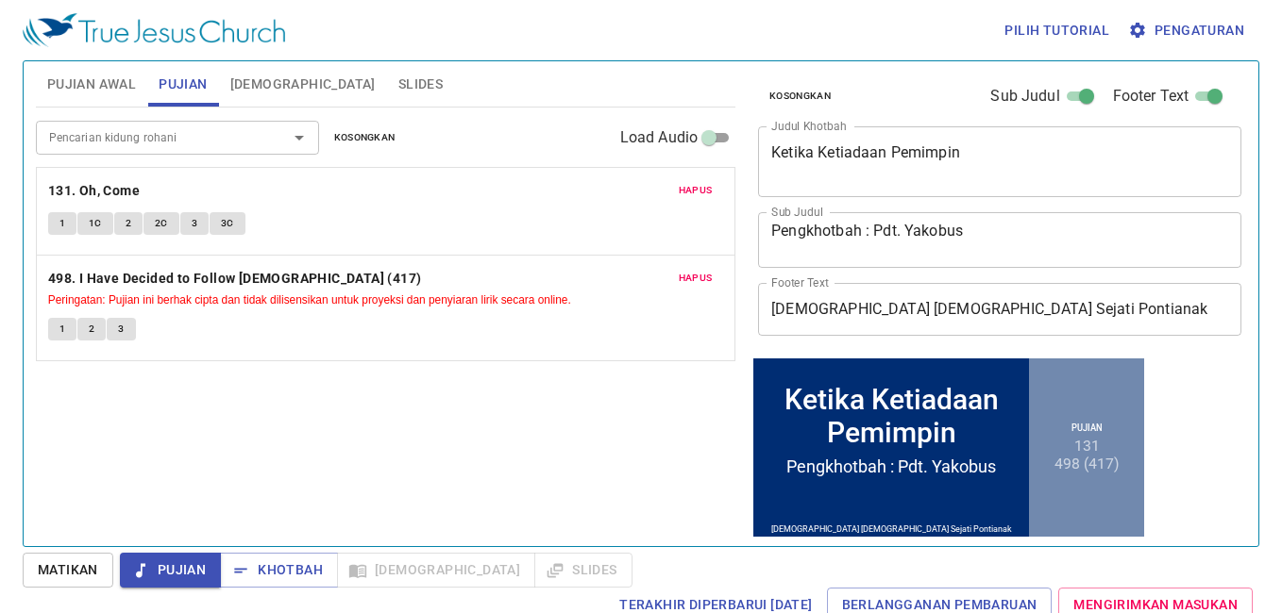
select select "1"
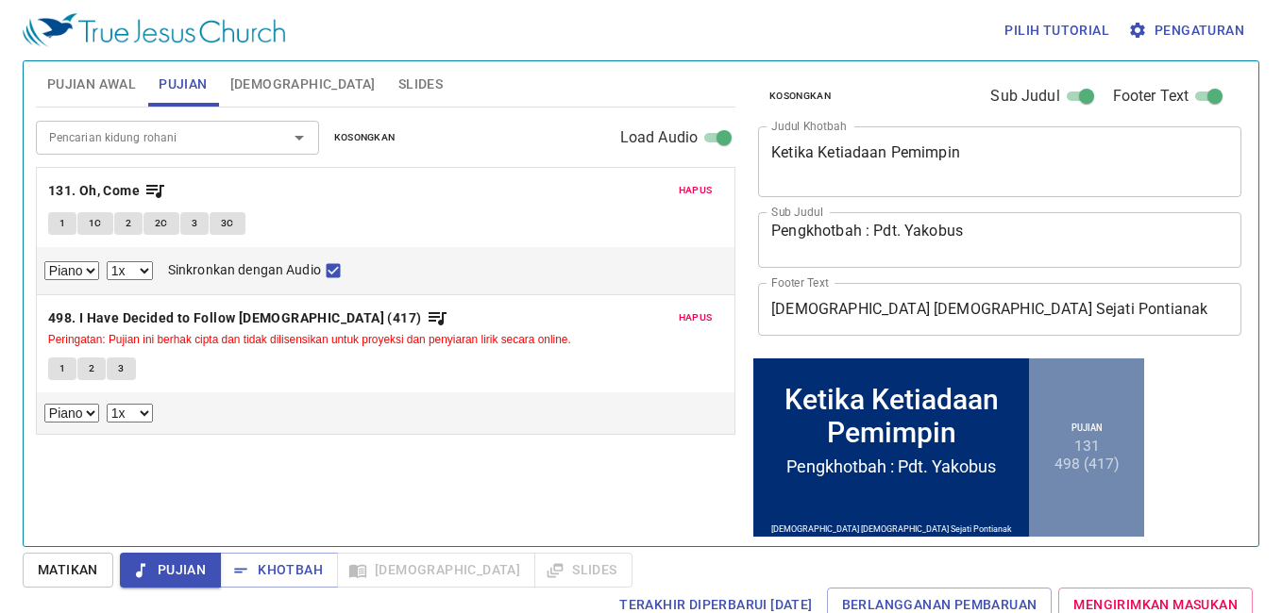
scroll to position [4, 0]
click at [551, 187] on p "131. Oh, Come" at bounding box center [385, 191] width 675 height 24
click at [125, 85] on span "Pujian Awal" at bounding box center [91, 85] width 89 height 24
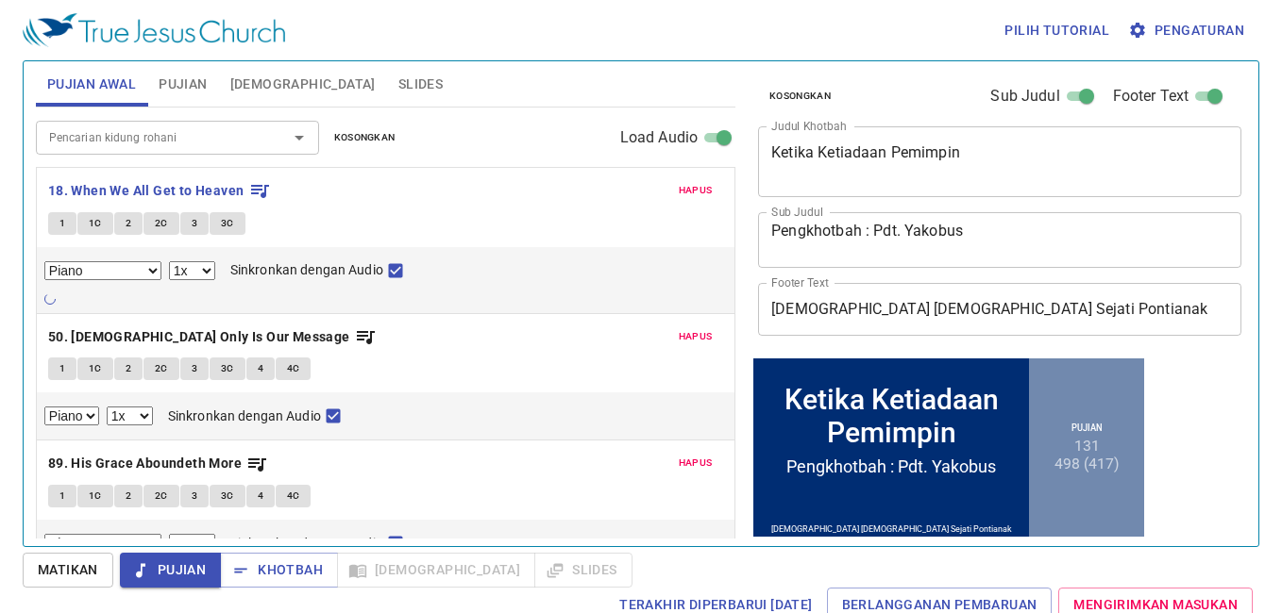
click at [191, 92] on span "Pujian" at bounding box center [183, 85] width 48 height 24
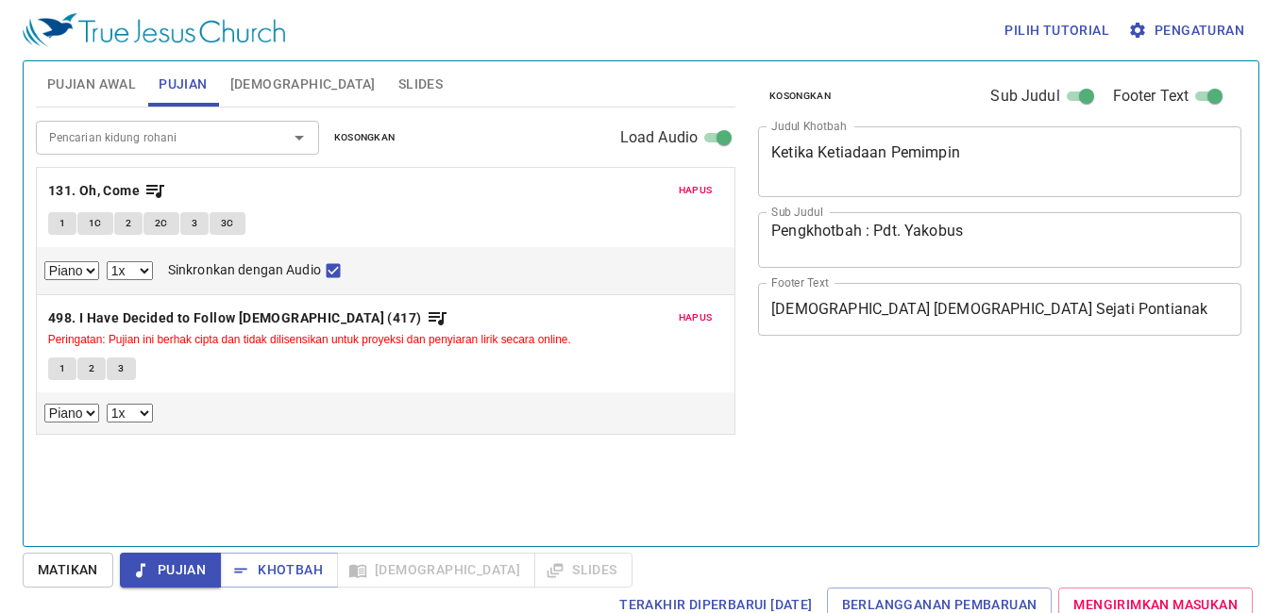
select select "1"
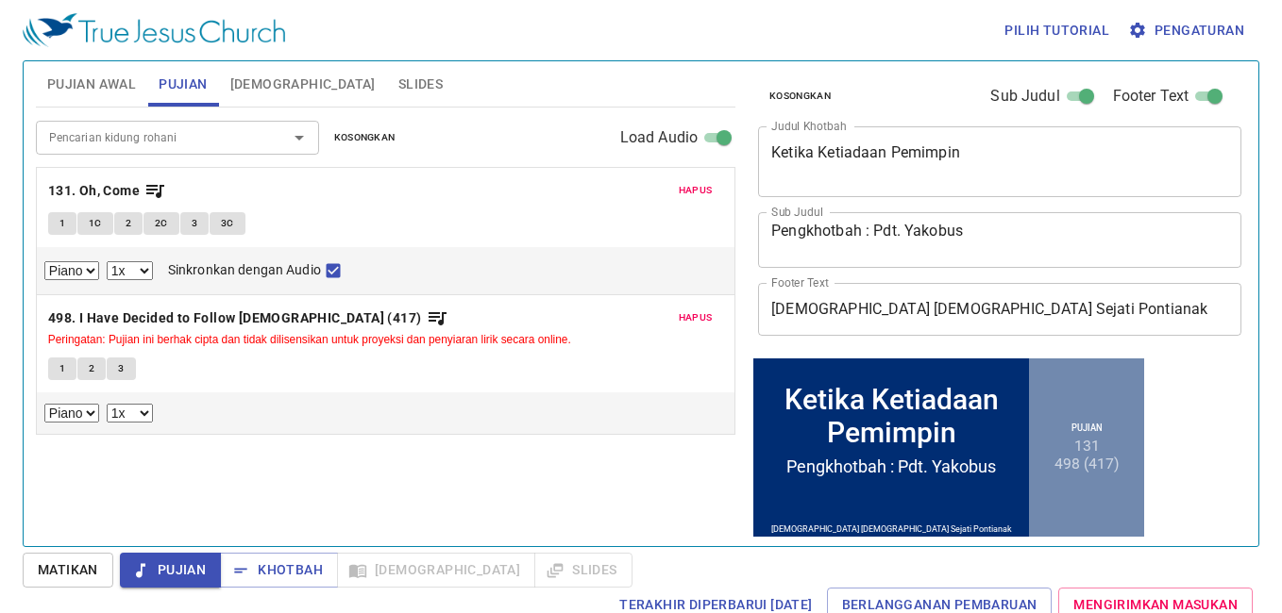
scroll to position [4, 0]
click at [92, 87] on span "Pujian Awal" at bounding box center [91, 85] width 89 height 24
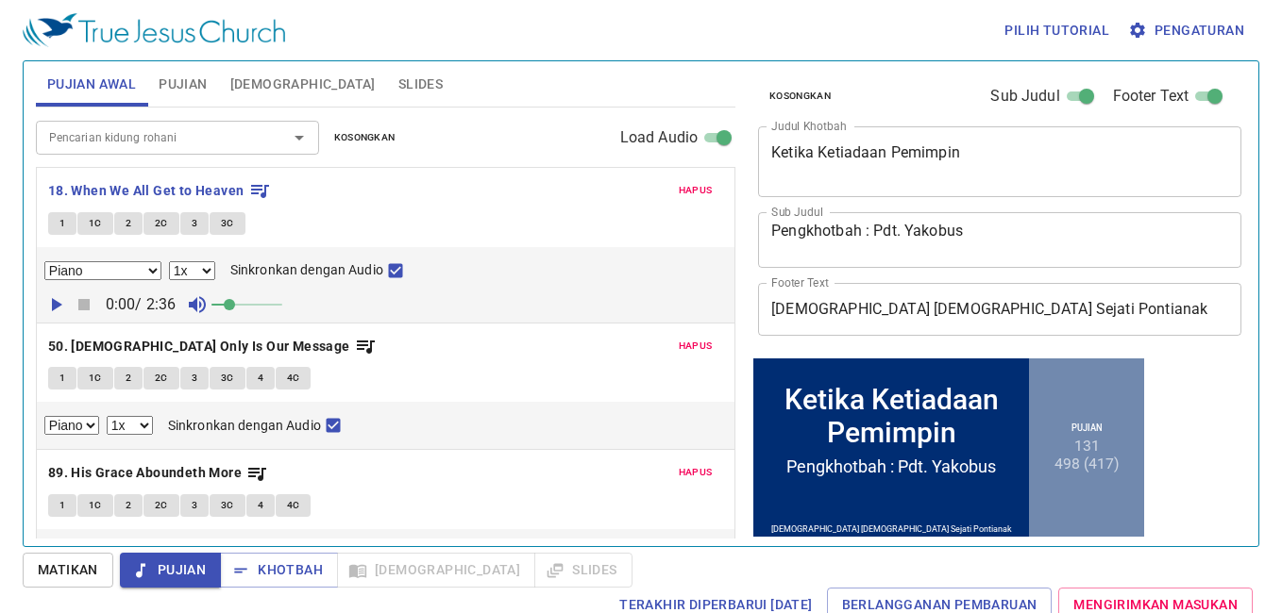
click at [169, 88] on span "Pujian" at bounding box center [183, 85] width 48 height 24
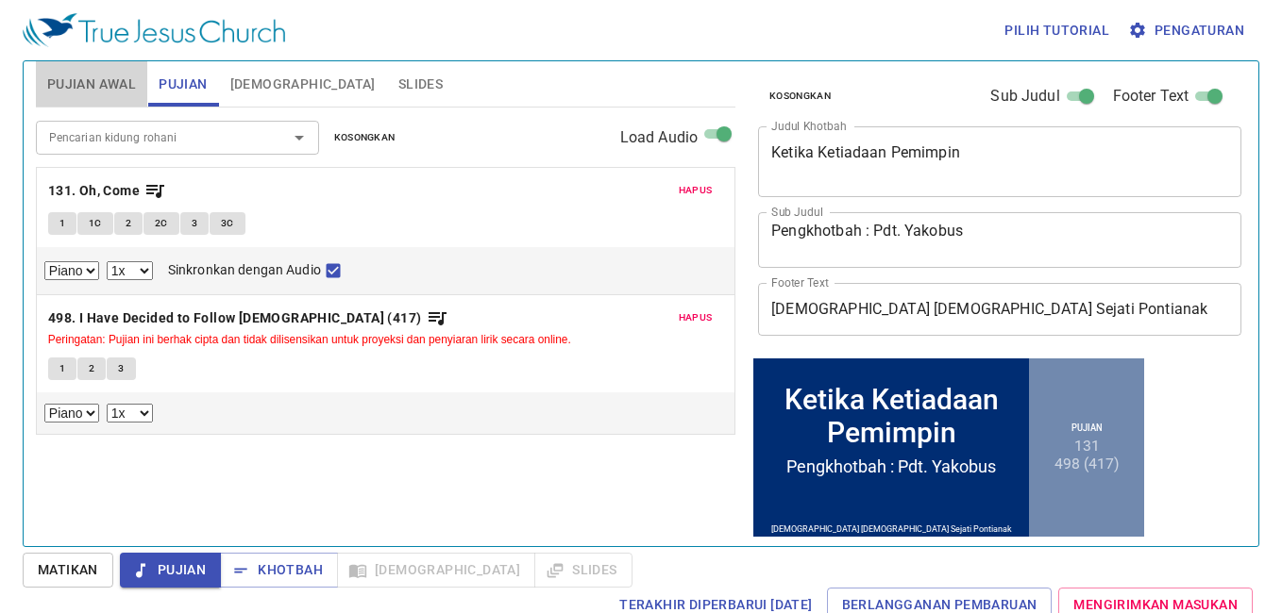
click at [124, 90] on span "Pujian Awal" at bounding box center [91, 85] width 89 height 24
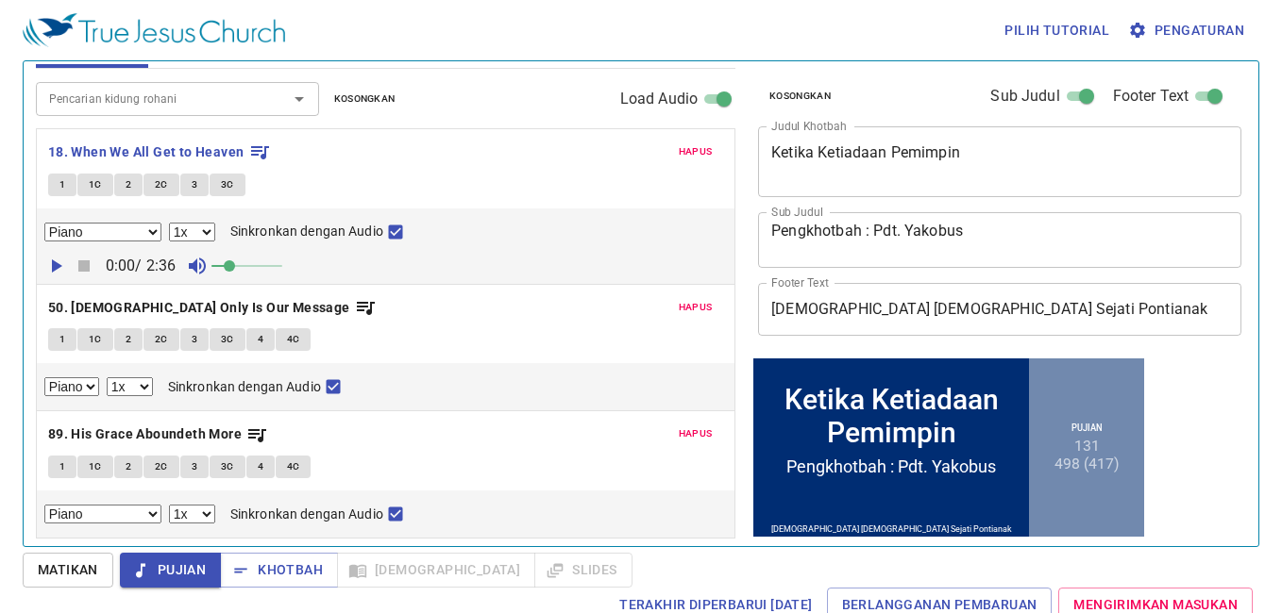
scroll to position [0, 0]
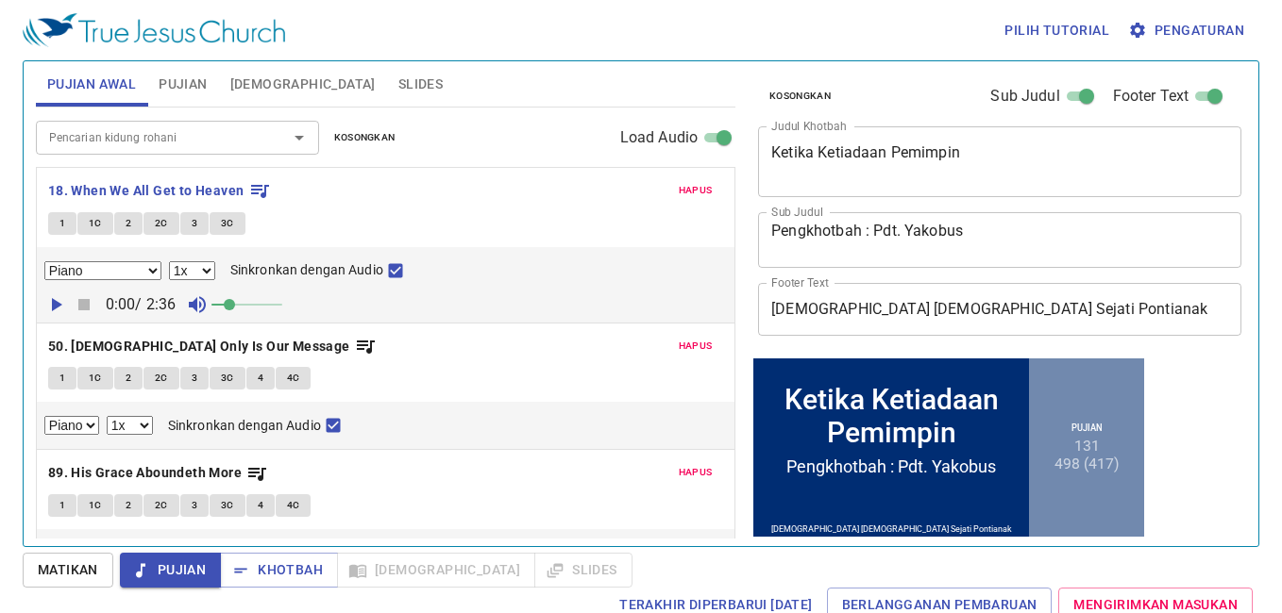
click at [178, 92] on span "Pujian" at bounding box center [183, 85] width 48 height 24
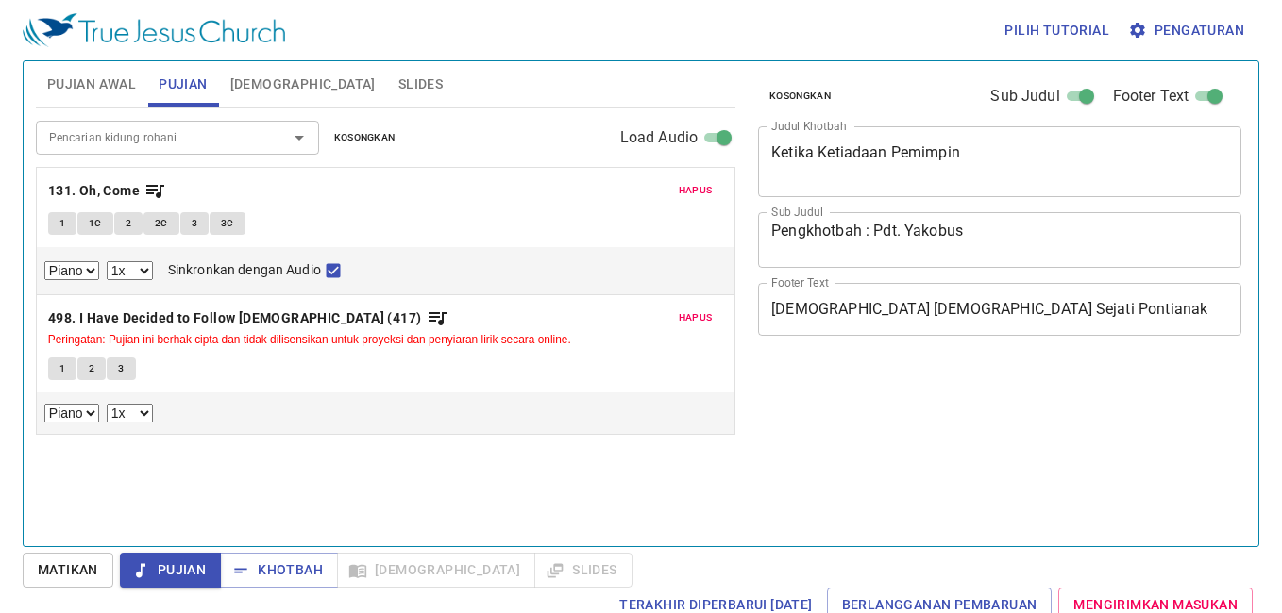
select select "1"
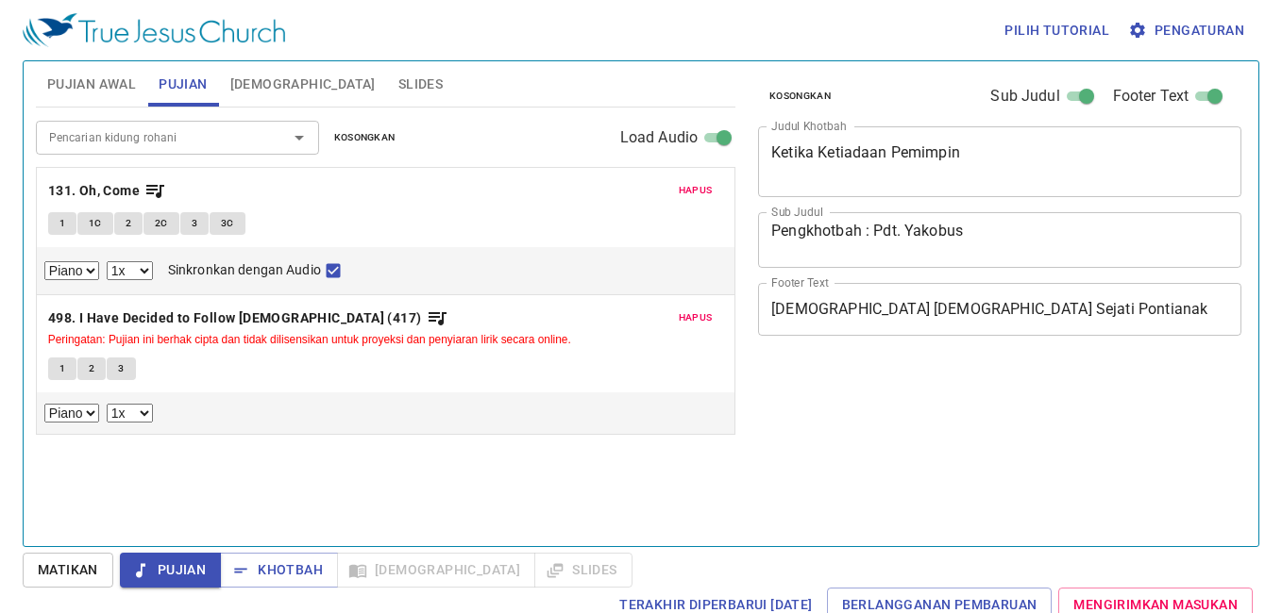
select select "1"
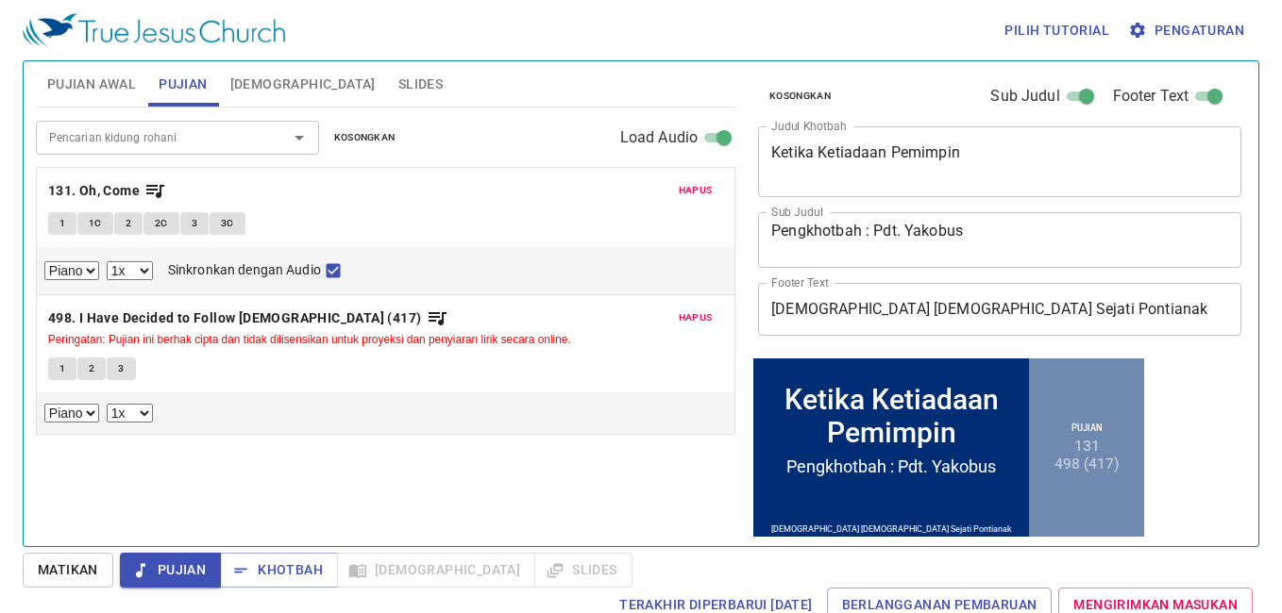
scroll to position [4, 0]
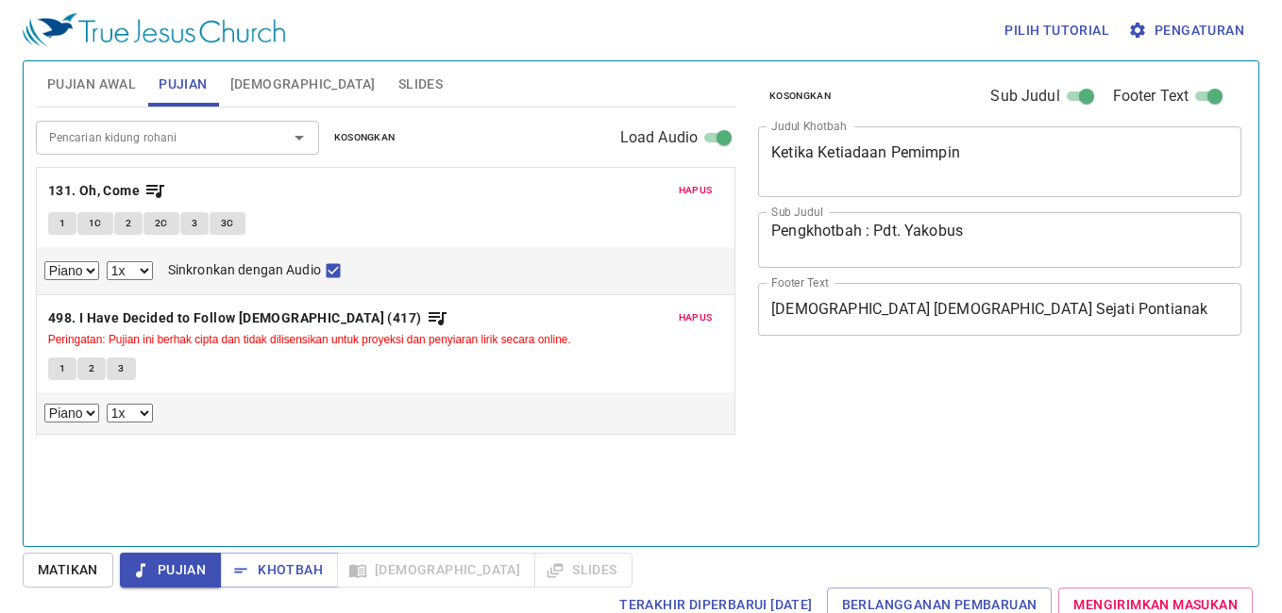
select select "1"
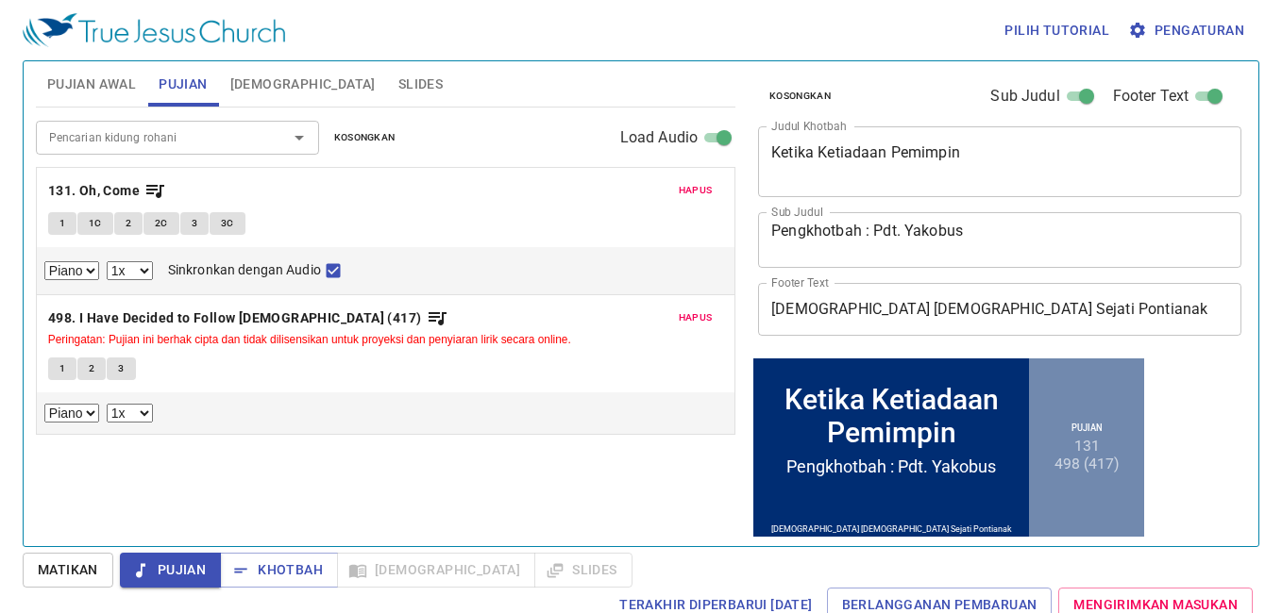
scroll to position [4, 0]
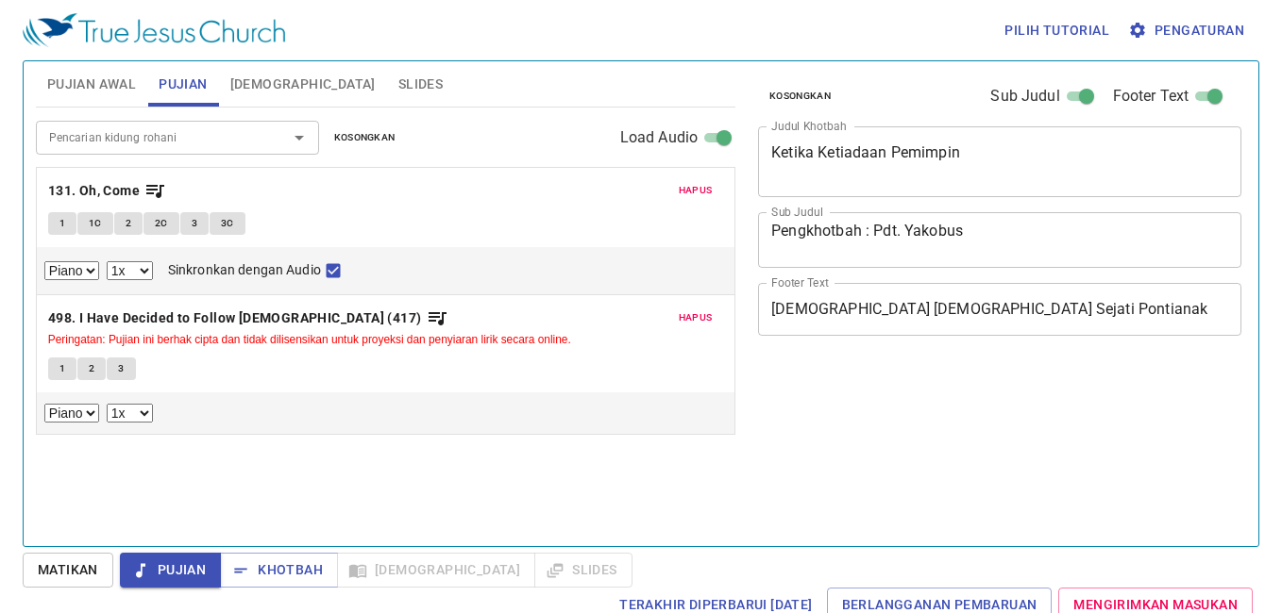
select select "1"
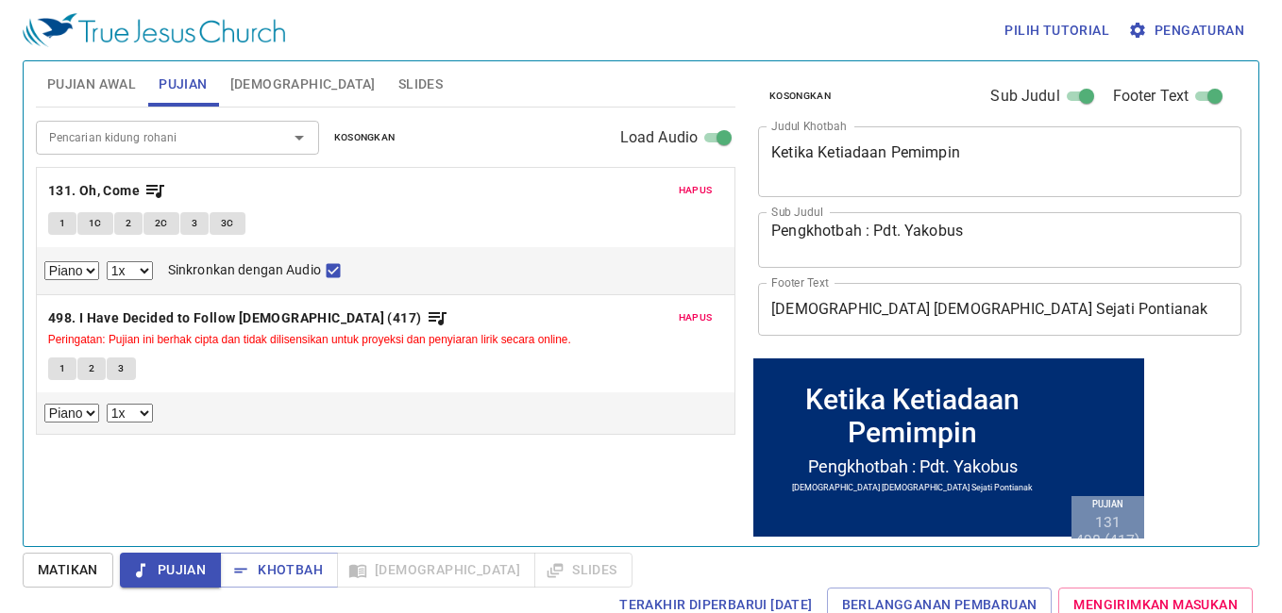
scroll to position [4, 0]
